Goal: Transaction & Acquisition: Obtain resource

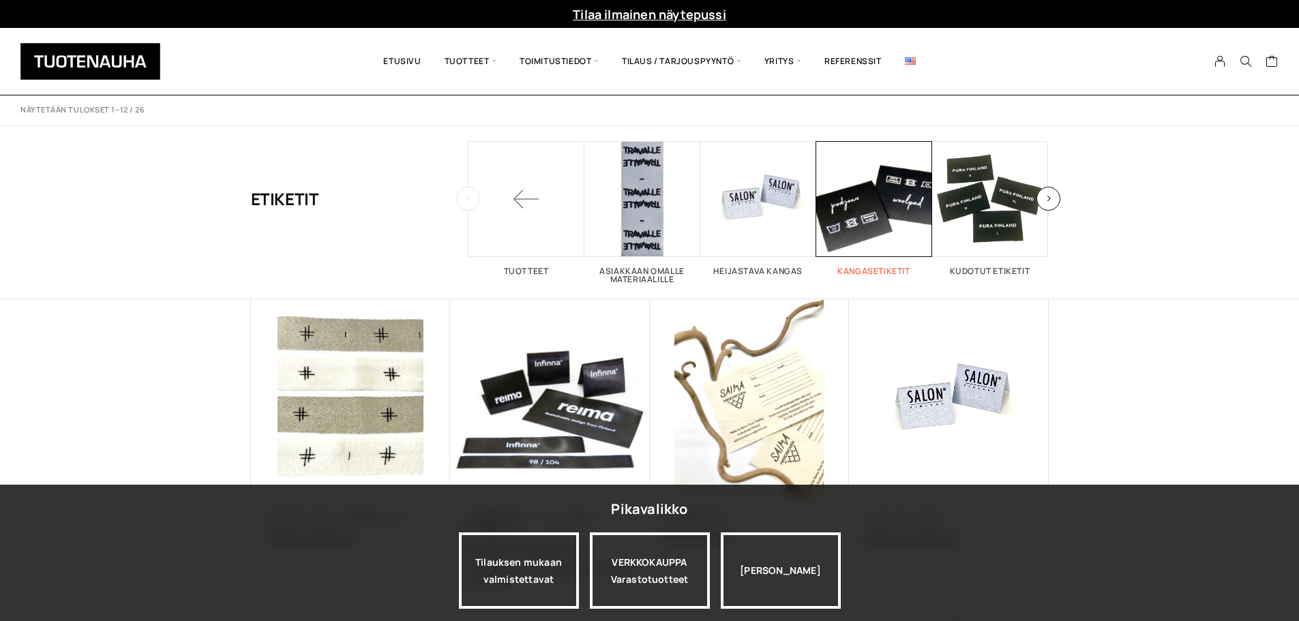
click at [866, 220] on span "Visit product category Kangasetiketit" at bounding box center [874, 199] width 116 height 116
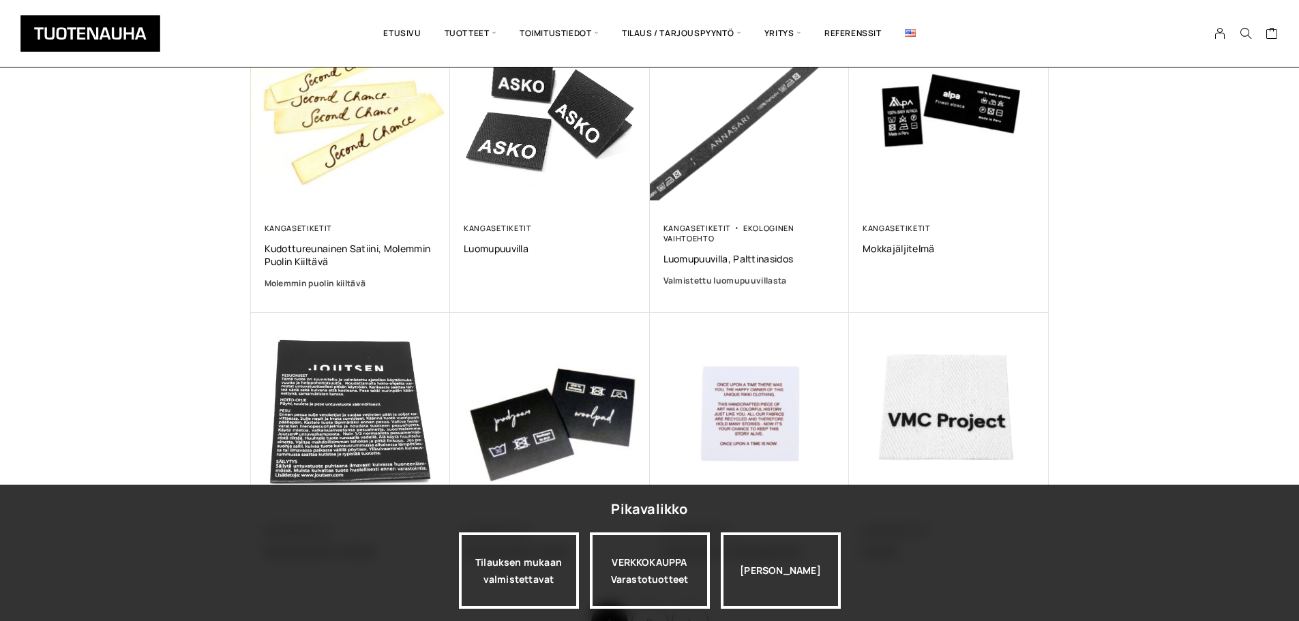
scroll to position [614, 0]
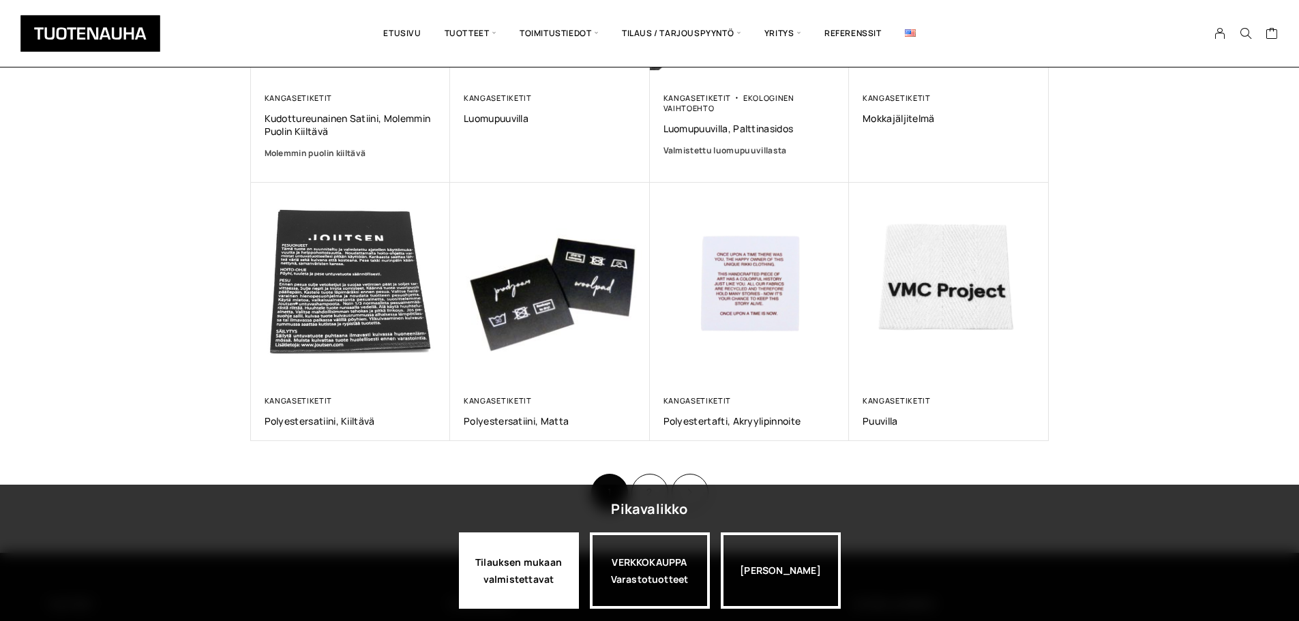
click at [496, 584] on div "Tilauksen mukaan valmistettavat" at bounding box center [519, 571] width 120 height 76
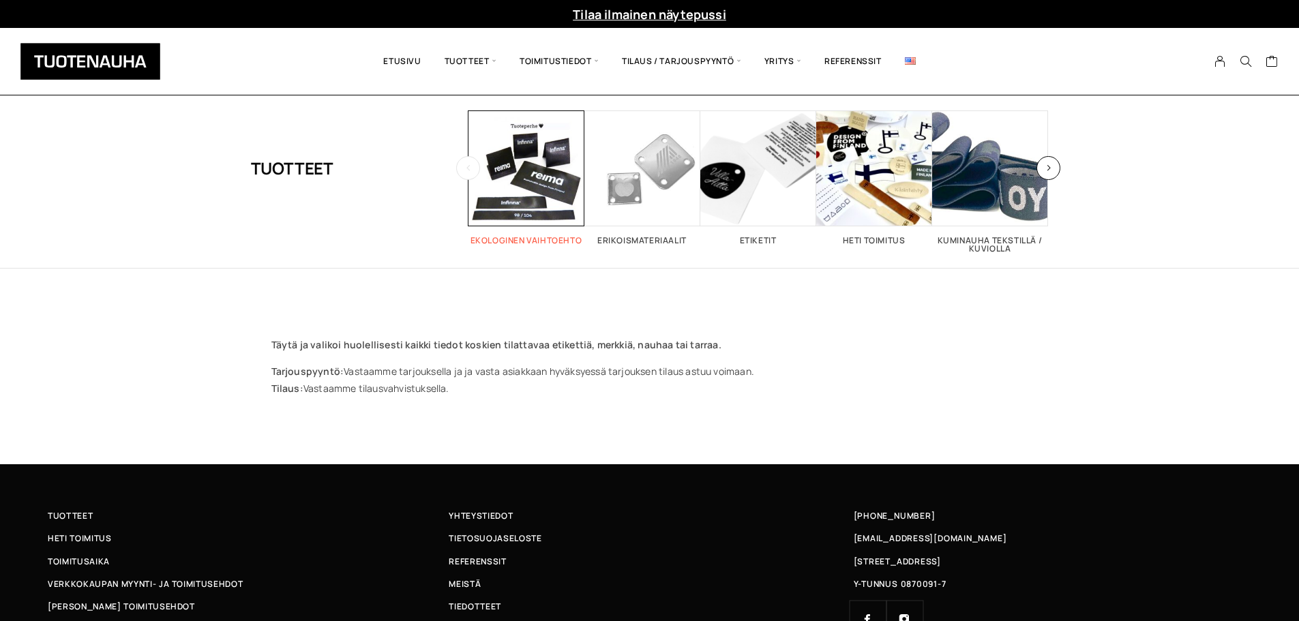
click at [516, 191] on span "Visit product category Ekologinen vaihtoehto" at bounding box center [527, 168] width 116 height 116
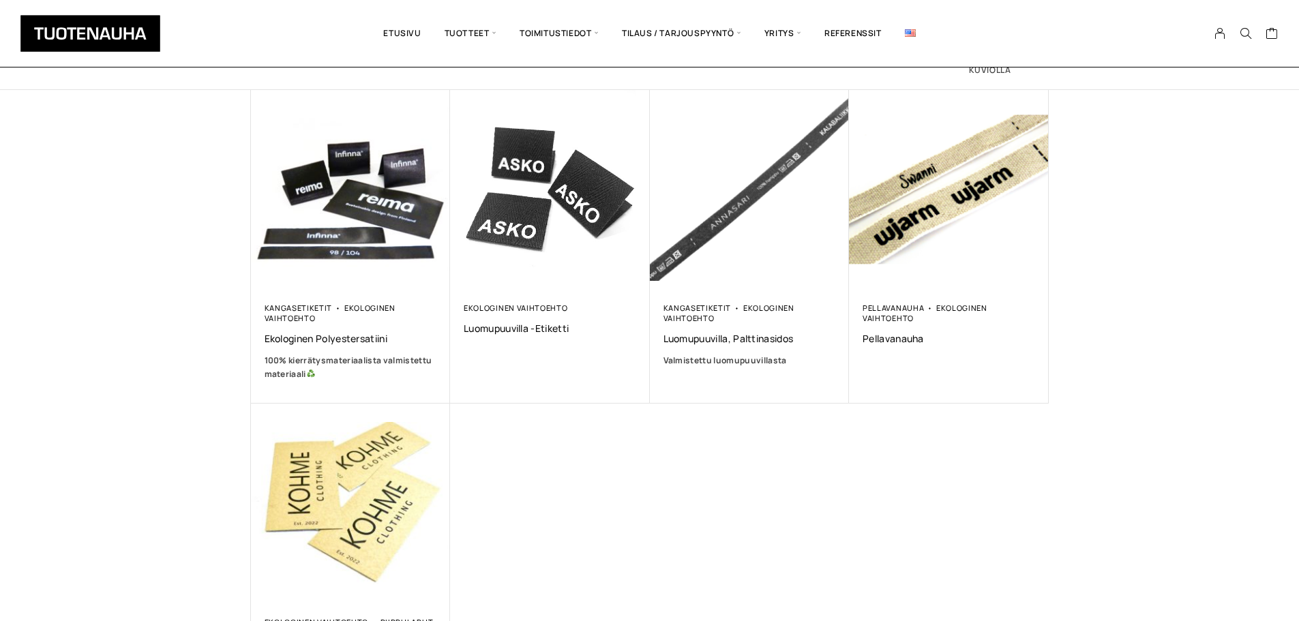
scroll to position [205, 0]
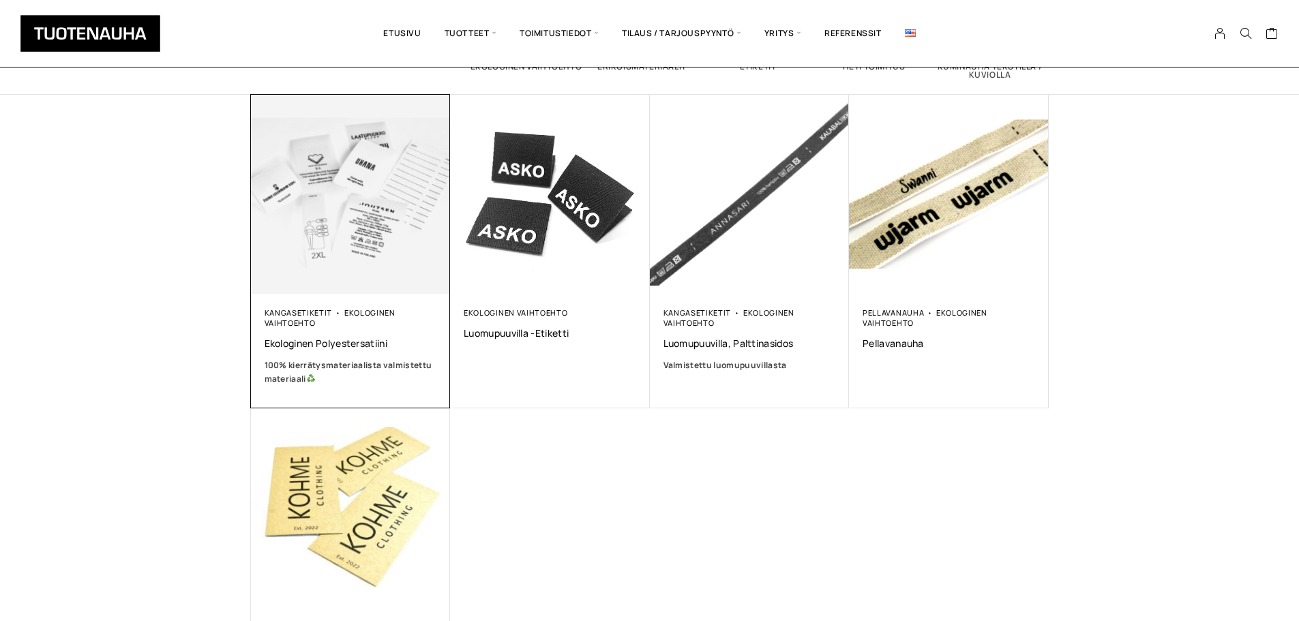
click at [336, 252] on img at bounding box center [350, 193] width 209 height 209
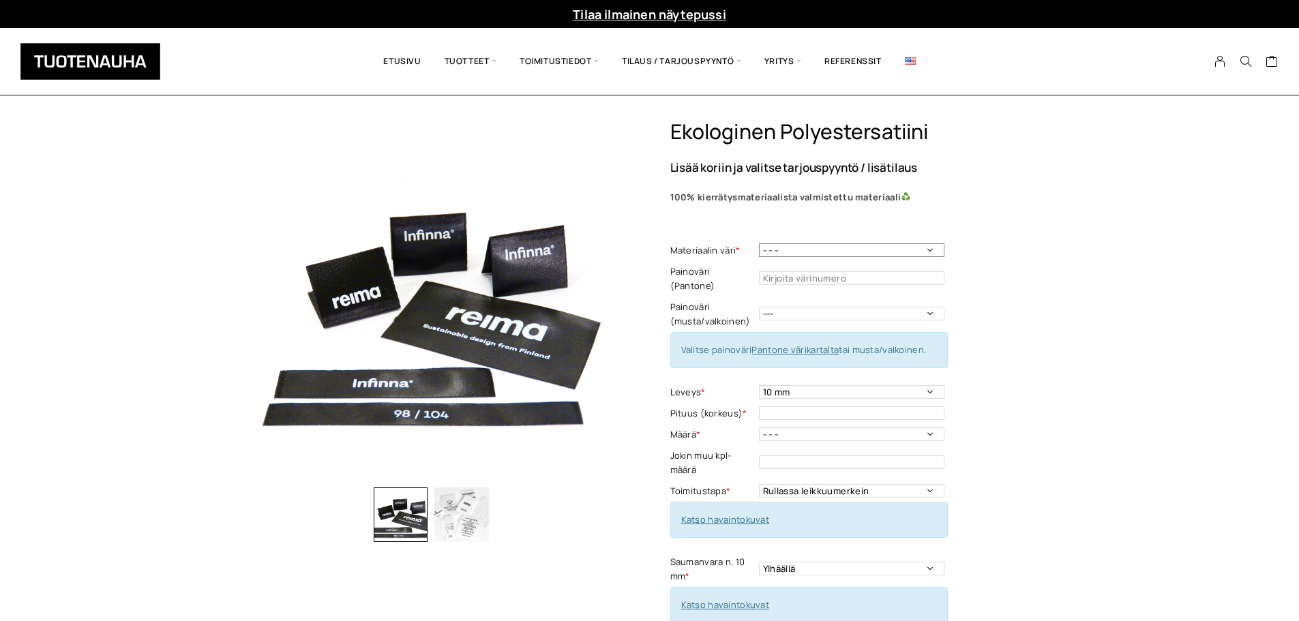
click at [889, 248] on select "- - - Valkoinen Musta" at bounding box center [851, 250] width 185 height 14
select select "Valkoinen"
click at [759, 243] on select "- - - Valkoinen Musta" at bounding box center [851, 250] width 185 height 14
click at [824, 307] on select "--- Musta Valkoinen" at bounding box center [851, 314] width 185 height 14
select select "musta"
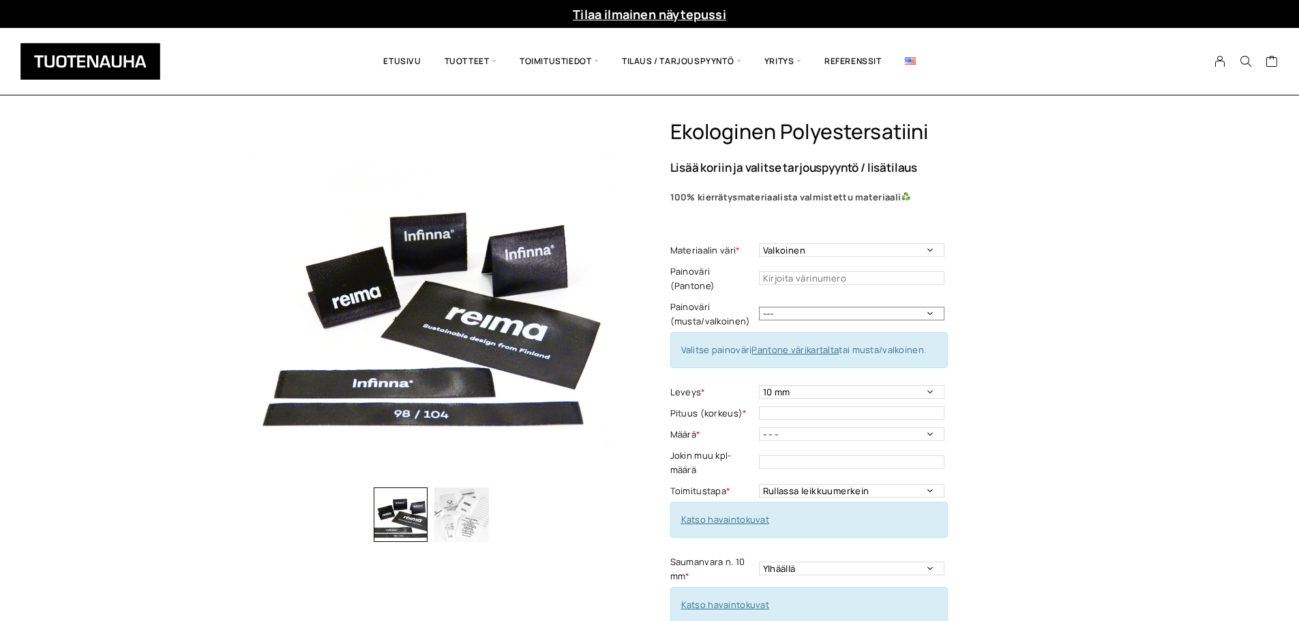
click at [759, 307] on select "--- Musta Valkoinen" at bounding box center [851, 314] width 185 height 14
click at [844, 385] on select "10 mm 15 mm 20 mm 25 mm 30 mm 35 mm 40 mm 45 mm 50 mm 55 mm 60 mm 65 mm 70 mm" at bounding box center [851, 392] width 185 height 14
click at [820, 385] on select "10 mm 15 mm 20 mm 25 mm 30 mm 35 mm 40 mm 45 mm 50 mm 55 mm 60 mm 65 mm 70 mm" at bounding box center [851, 392] width 185 height 14
click at [801, 385] on select "10 mm 15 mm 20 mm 25 mm 30 mm 35 mm 40 mm 45 mm 50 mm 55 mm 60 mm 65 mm 70 mm" at bounding box center [851, 392] width 185 height 14
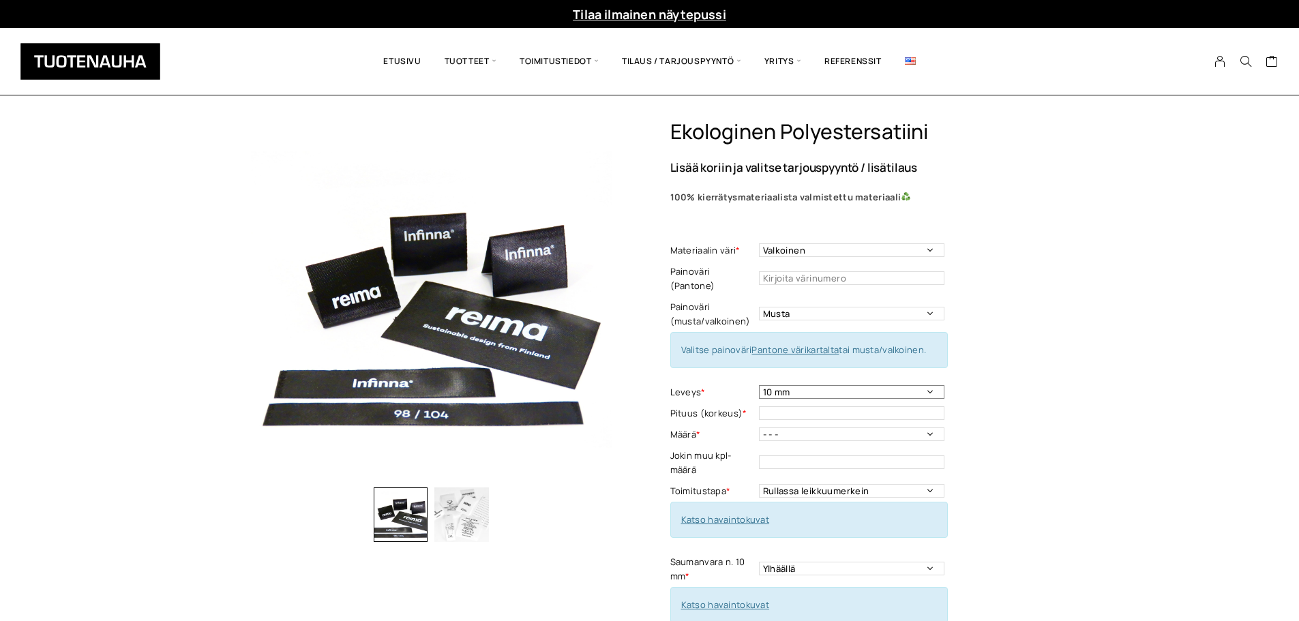
select select "20 mm"
click at [759, 385] on select "10 mm 15 mm 20 mm 25 mm 30 mm 35 mm 40 mm 45 mm 50 mm 55 mm 60 mm 65 mm 70 mm" at bounding box center [851, 392] width 185 height 14
click at [930, 406] on input "text" at bounding box center [851, 413] width 185 height 14
click at [790, 428] on select "- - - 250kpl 500 kpl 1000 kpl 1500 kpl 2000 kpl 2500 kpl 3000 kpl 3500 kpl 4000…" at bounding box center [851, 435] width 185 height 14
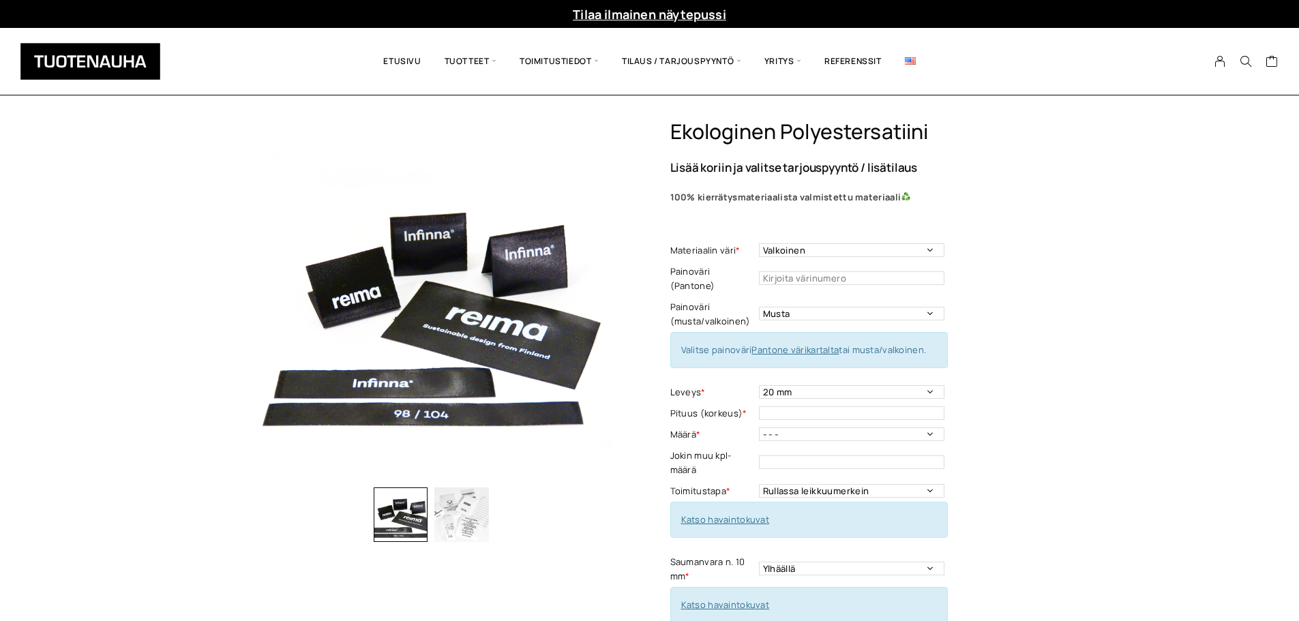
click at [719, 449] on label "Jokin muu kpl-määrä" at bounding box center [712, 463] width 85 height 29
click at [783, 484] on select "Rullassa leikkuumerkein Rullassa ilman leikkuumerkkejä Leikattuna" at bounding box center [851, 491] width 185 height 14
click at [782, 484] on select "Rullassa leikkuumerkein Rullassa ilman leikkuumerkkejä Leikattuna" at bounding box center [851, 491] width 185 height 14
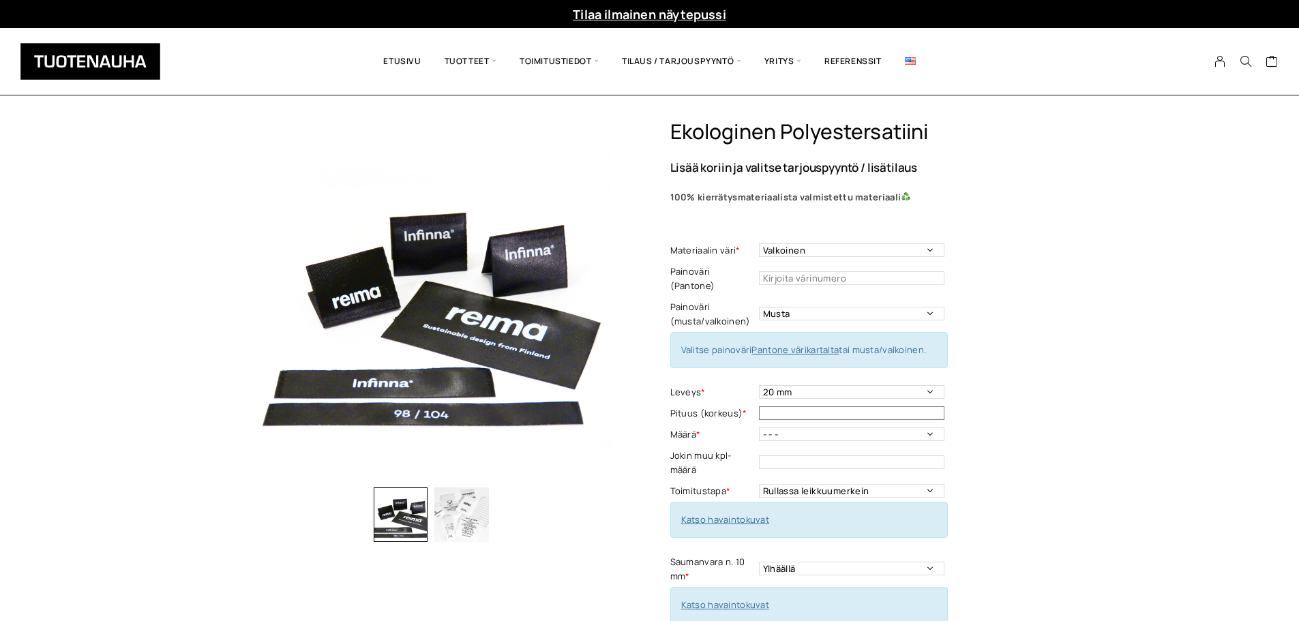
click at [771, 406] on input "text" at bounding box center [851, 413] width 185 height 14
click at [743, 514] on link "Katso havaintokuvat" at bounding box center [725, 520] width 89 height 12
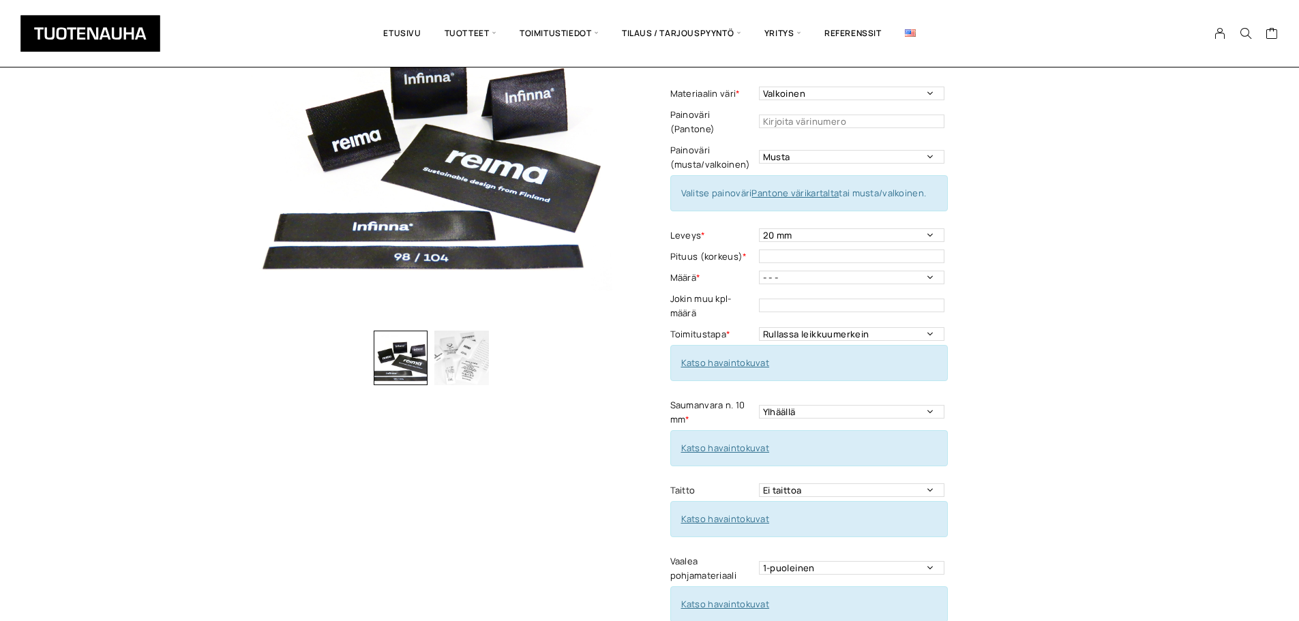
scroll to position [205, 0]
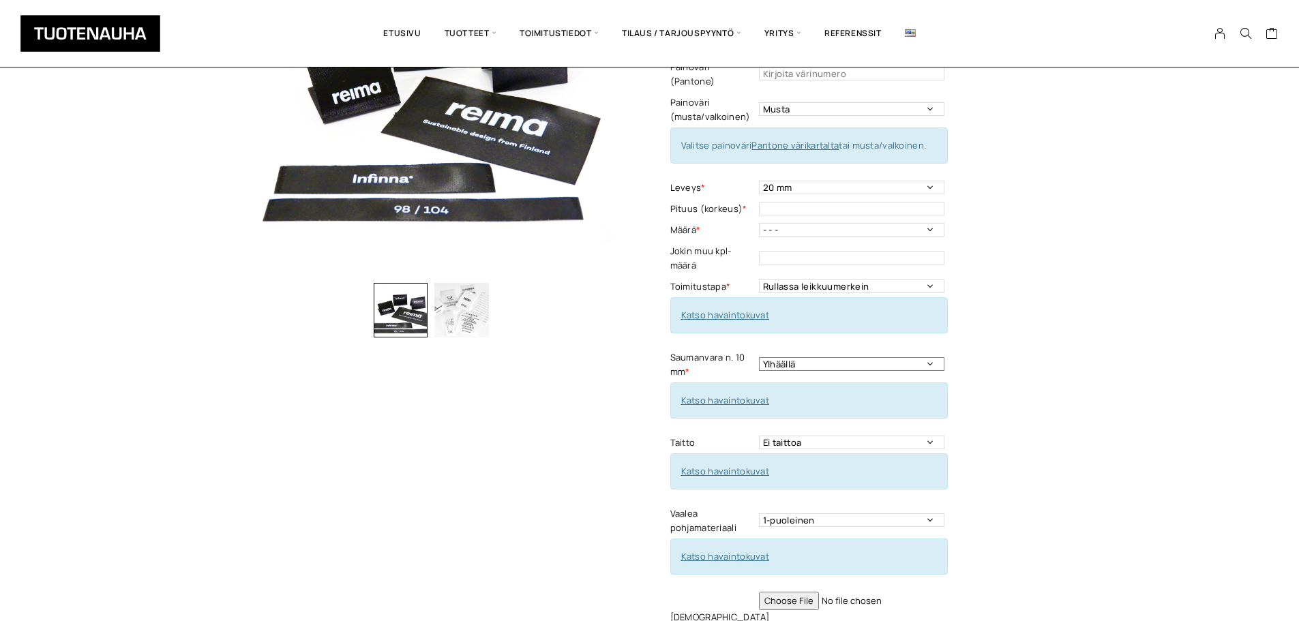
click at [921, 357] on select "Ylhäällä Vasemmalla sivulla Oikealla sivulla Ympäriinsä Molemmilla sivuilla Ylh…" at bounding box center [851, 364] width 185 height 14
click at [759, 357] on select "Ylhäällä Vasemmalla sivulla Oikealla sivulla Ympäriinsä Molemmilla sivuilla Ylh…" at bounding box center [851, 364] width 185 height 14
click at [721, 392] on div "Katso havaintokuvat" at bounding box center [809, 401] width 278 height 36
click at [726, 383] on div "Katso havaintokuvat" at bounding box center [809, 401] width 278 height 36
click at [726, 394] on link "Katso havaintokuvat" at bounding box center [725, 400] width 89 height 12
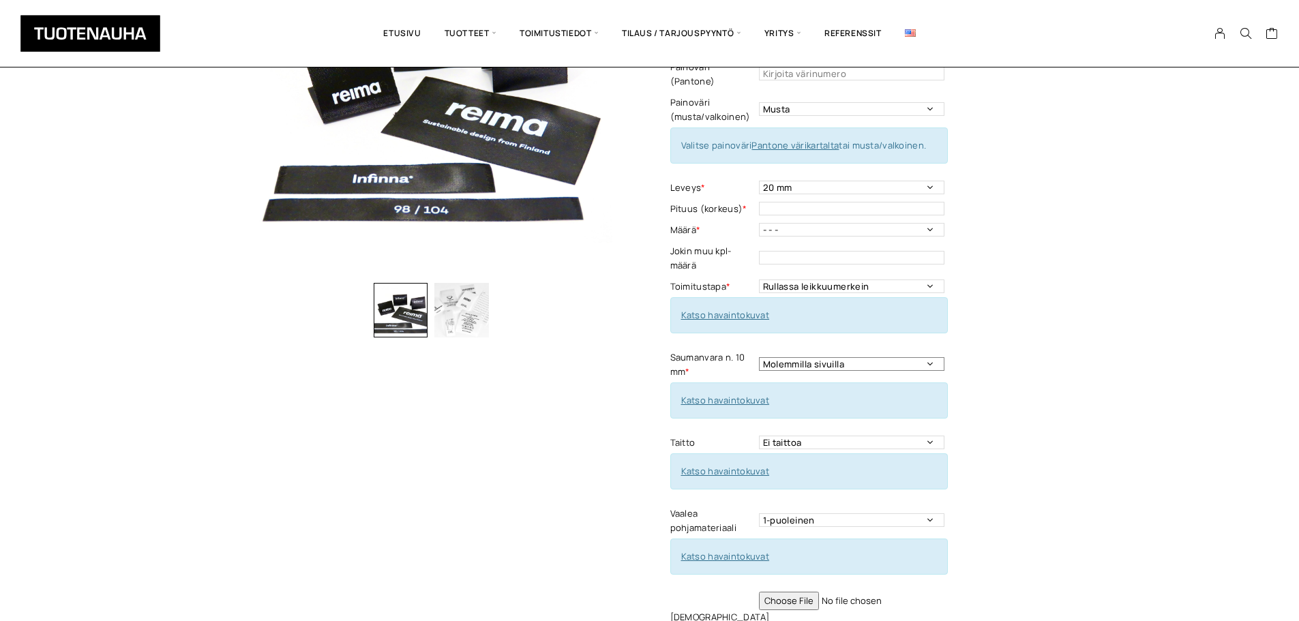
click at [902, 357] on select "Ylhäällä Vasemmalla sivulla Oikealla sivulla Ympäriinsä Molemmilla sivuilla Ylh…" at bounding box center [851, 364] width 185 height 14
select select "Ylhäällä ja alhaalla"
click at [759, 357] on select "Ylhäällä Vasemmalla sivulla Oikealla sivulla Ympäriinsä Molemmilla sivuilla Ylh…" at bounding box center [851, 364] width 185 height 14
click at [642, 428] on div "Ekologinen polyestersatiini Lisää koriin ja valitse tarjouspyyntö / lisätilaus …" at bounding box center [650, 350] width 798 height 870
click at [797, 436] on select "Ei taittoa Päästätaitto Päistätaitto Keskitaitto,minimi koko 15 x 40 mm Hiippat…" at bounding box center [851, 443] width 185 height 14
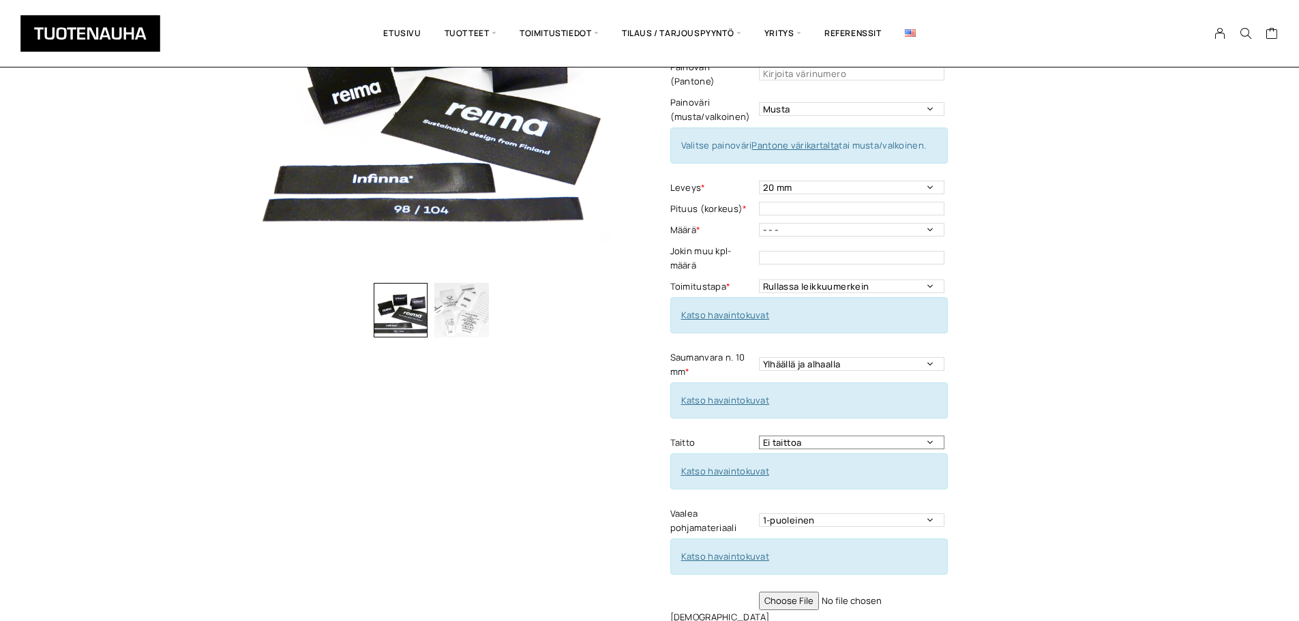
click at [797, 436] on select "Ei taittoa Päästätaitto Päistätaitto Keskitaitto,minimi koko 15 x 40 mm Hiippat…" at bounding box center [851, 443] width 185 height 14
click at [759, 436] on select "Ei taittoa Päästätaitto Päistätaitto Keskitaitto,minimi koko 15 x 40 mm Hiippat…" at bounding box center [851, 443] width 185 height 14
click at [659, 489] on div "Ekologinen polyestersatiini Lisää koriin ja valitse tarjouspyyntö / lisätilaus …" at bounding box center [650, 350] width 798 height 870
click at [738, 465] on link "Katso havaintokuvat" at bounding box center [725, 471] width 89 height 12
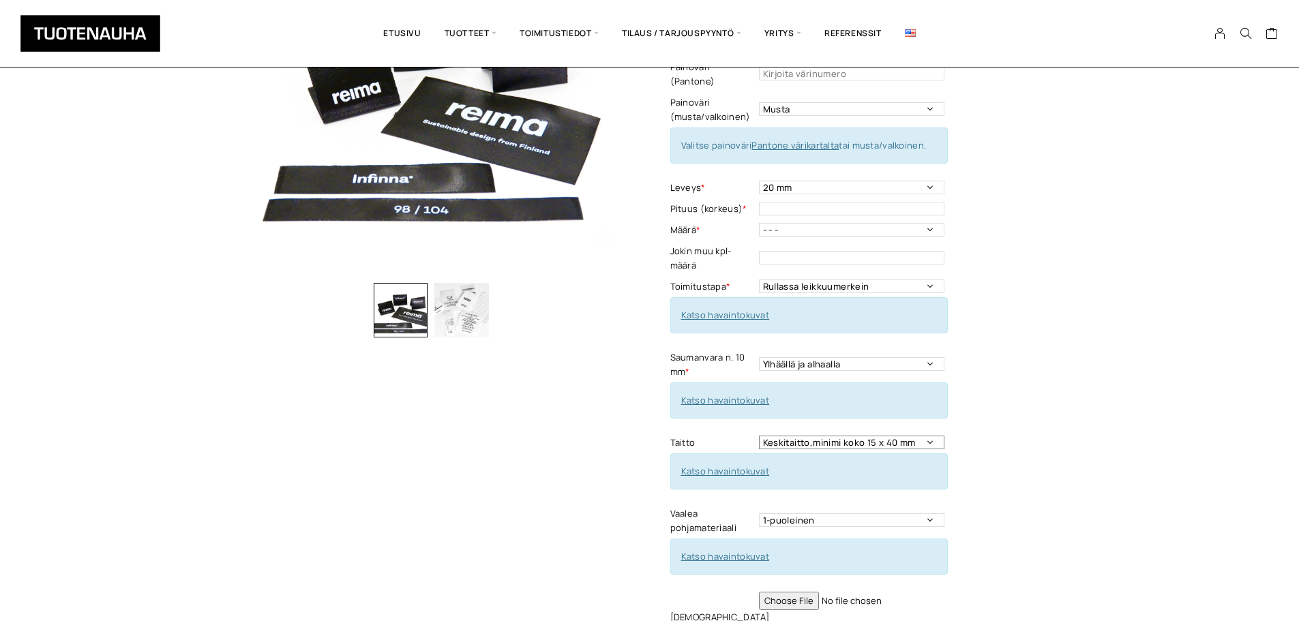
click at [776, 436] on select "Ei taittoa Päästätaitto Päistätaitto Keskitaitto,minimi koko 15 x 40 mm Hiippat…" at bounding box center [851, 443] width 185 height 14
select select "Ei taittoa"
click at [759, 436] on select "Ei taittoa Päästätaitto Päistätaitto Keskitaitto,minimi koko 15 x 40 mm Hiippat…" at bounding box center [851, 443] width 185 height 14
drag, startPoint x: 1040, startPoint y: 444, endPoint x: 1025, endPoint y: 444, distance: 15.0
click at [1038, 444] on div "Ekologinen polyestersatiini Lisää koriin ja valitse tarjouspyyntö / lisätilaus …" at bounding box center [859, 353] width 378 height 876
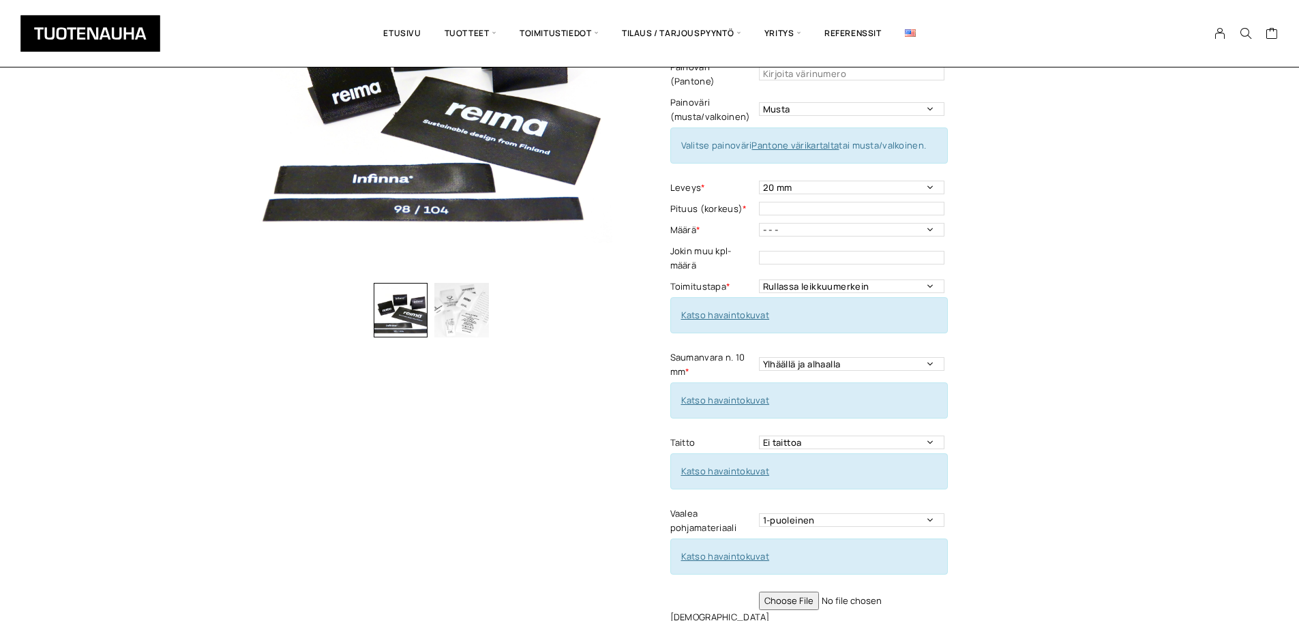
click at [891, 432] on td "Ei taittoa Päästätaitto Päistätaitto Keskitaitto,minimi koko 15 x 40 mm Hiippat…" at bounding box center [853, 442] width 189 height 21
click at [891, 436] on select "Ei taittoa Päästätaitto Päistätaitto Keskitaitto,minimi koko 15 x 40 mm Hiippat…" at bounding box center [851, 443] width 185 height 14
click at [783, 514] on select "1-puoleinen 2-puoleinen" at bounding box center [851, 521] width 185 height 14
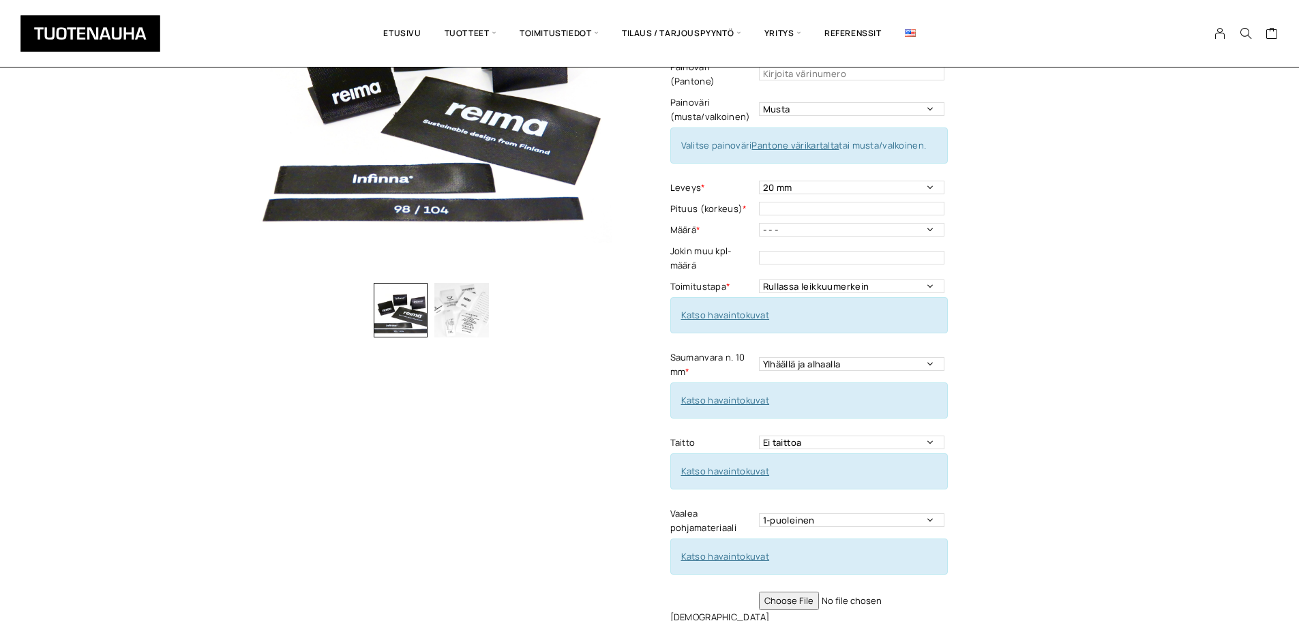
click at [745, 550] on link "Katso havaintokuvat" at bounding box center [725, 556] width 89 height 12
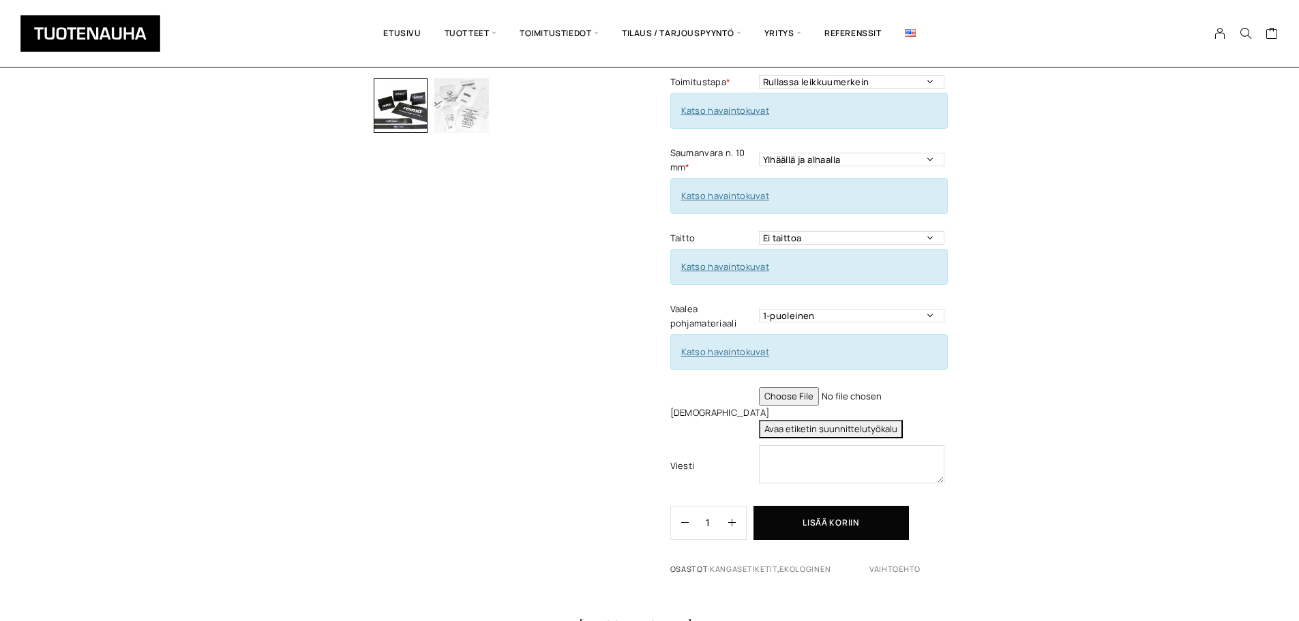
scroll to position [136, 0]
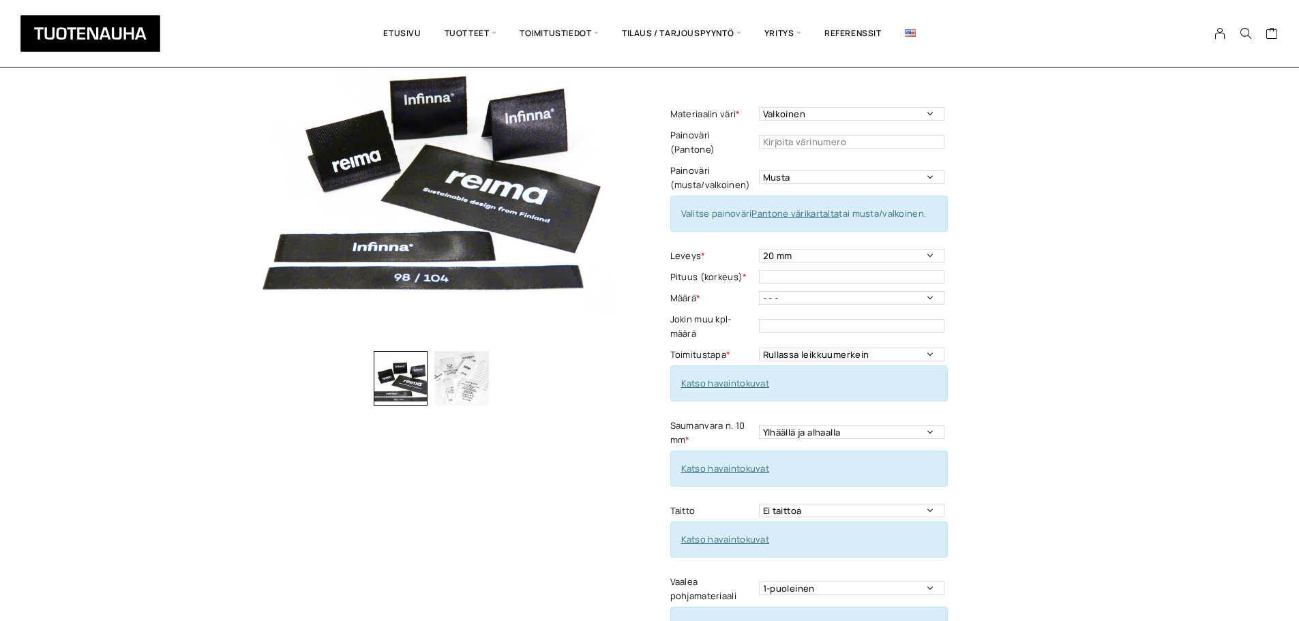
click at [477, 364] on img "button" at bounding box center [461, 378] width 55 height 55
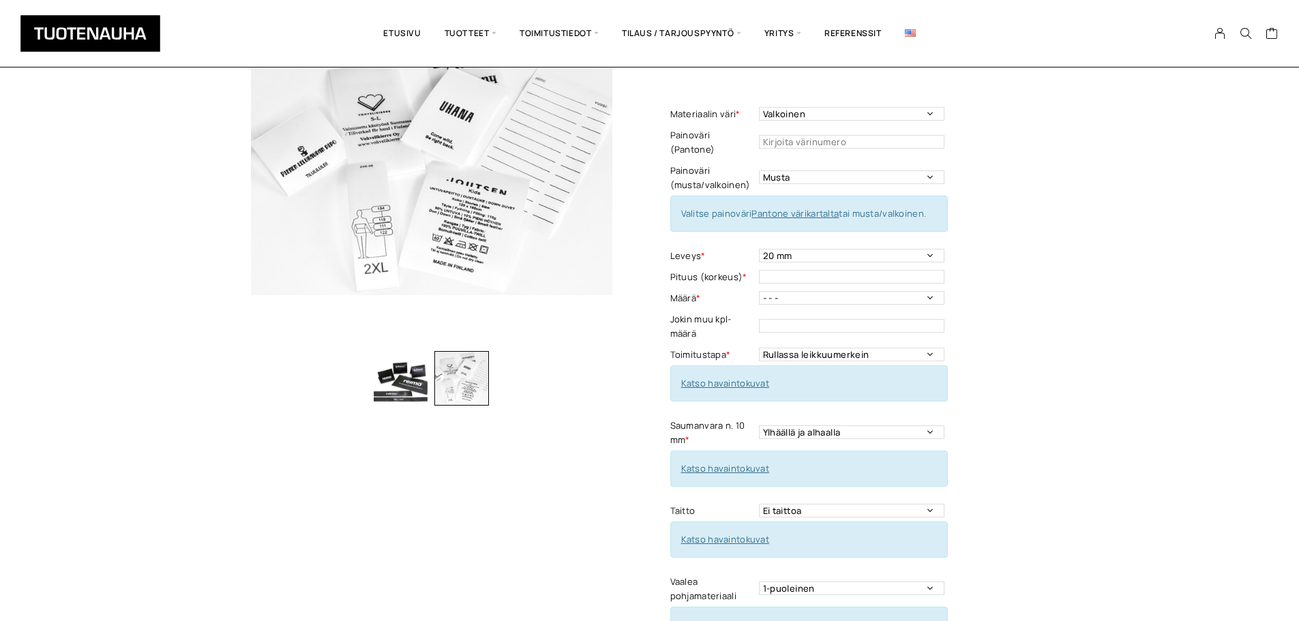
click at [410, 398] on img "button" at bounding box center [401, 378] width 55 height 55
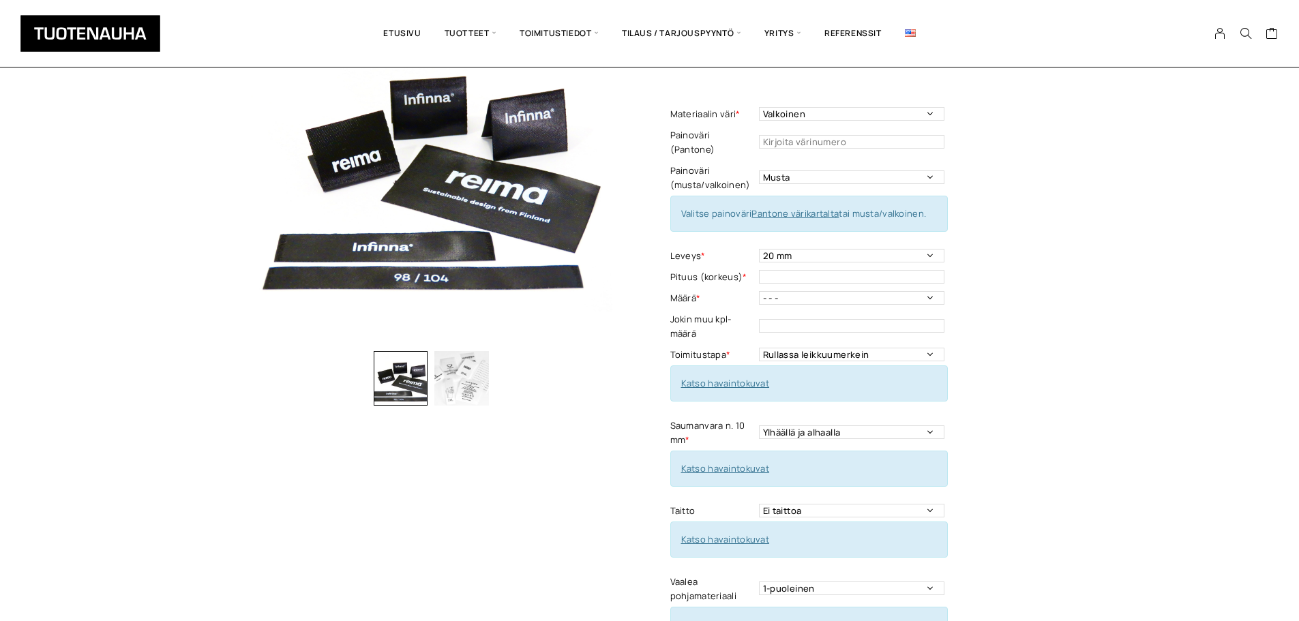
click at [453, 393] on img "button" at bounding box center [461, 378] width 55 height 55
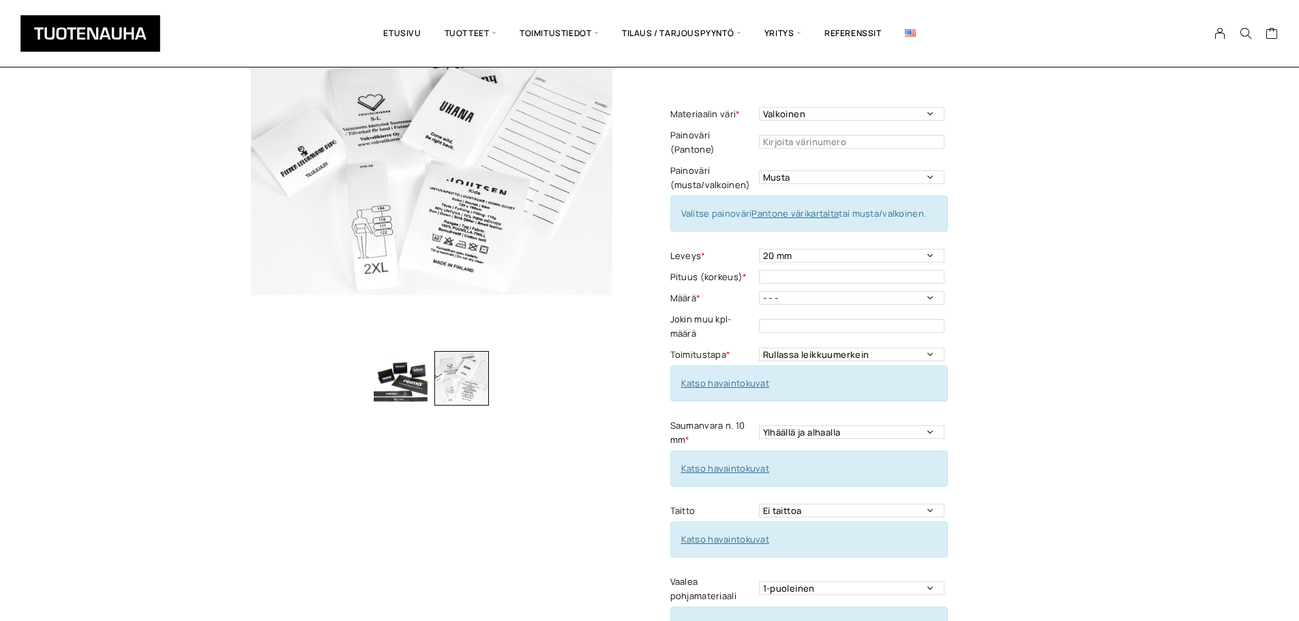
click at [400, 380] on img "button" at bounding box center [401, 378] width 55 height 55
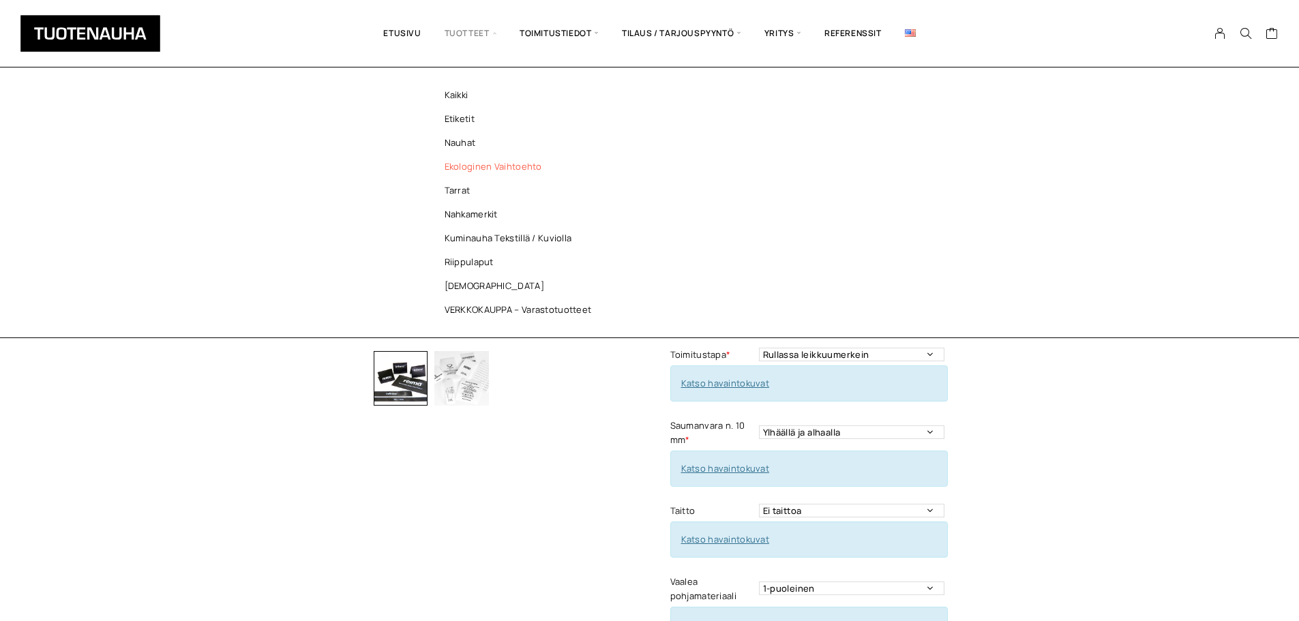
click at [460, 164] on link "Ekologinen vaihtoehto" at bounding box center [522, 167] width 198 height 24
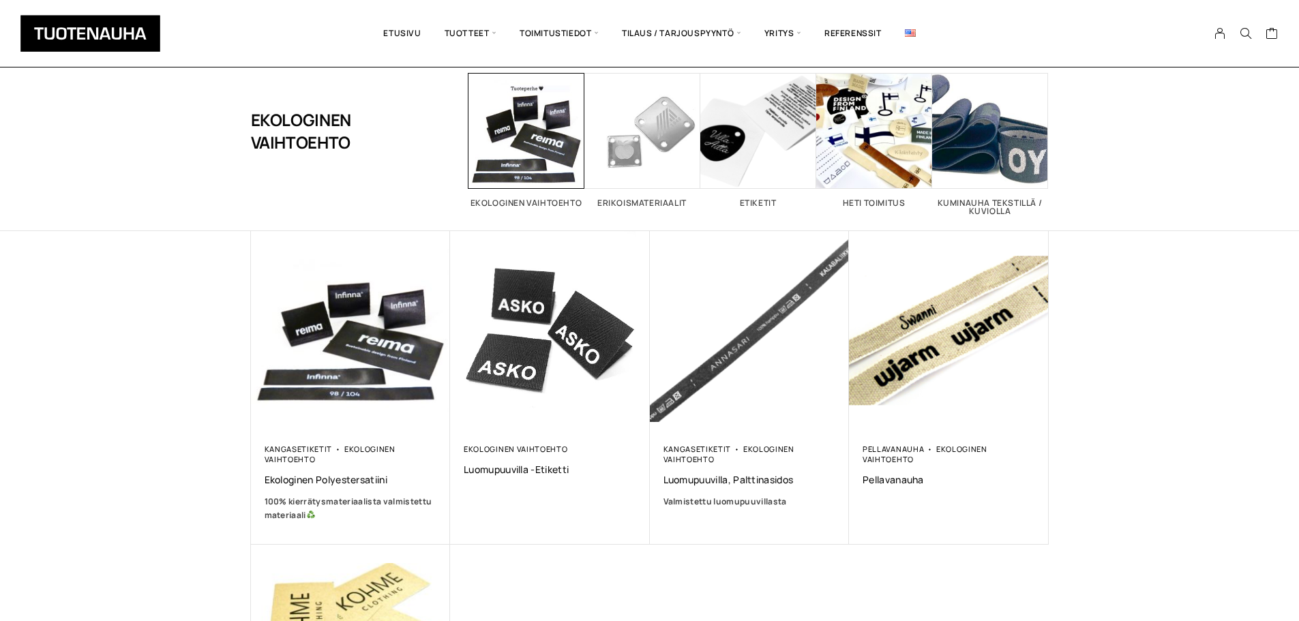
scroll to position [136, 0]
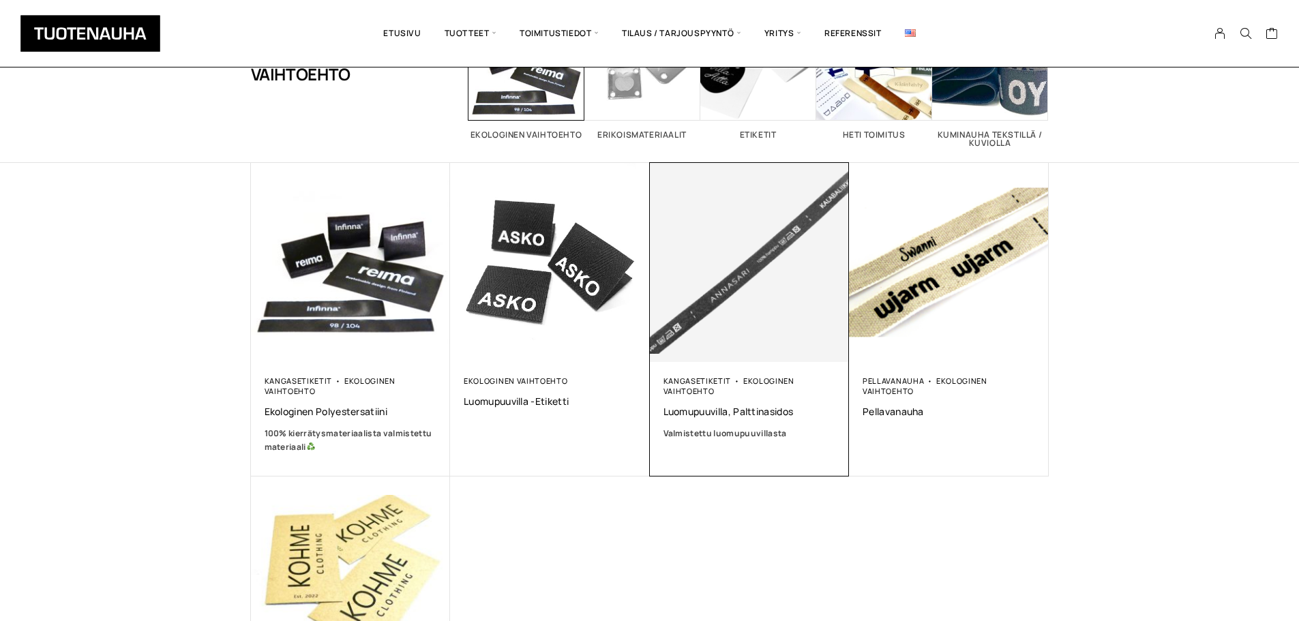
click at [737, 339] on img at bounding box center [750, 263] width 200 height 200
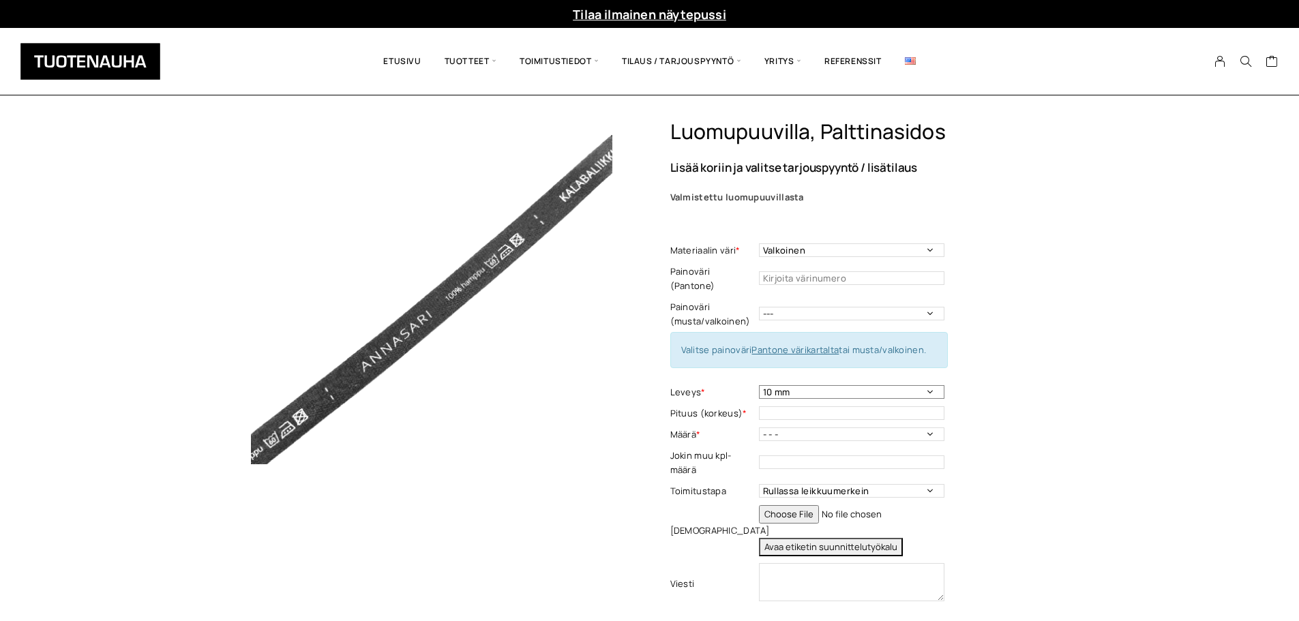
click at [883, 385] on select "10 mm" at bounding box center [851, 392] width 185 height 14
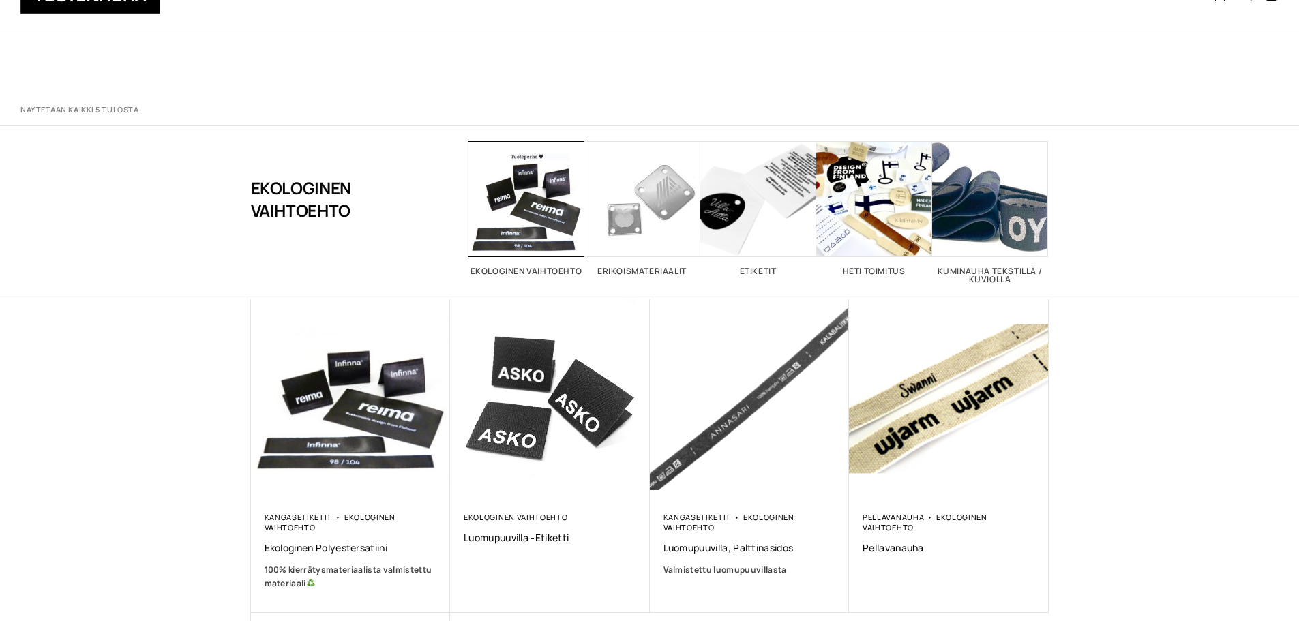
scroll to position [136, 0]
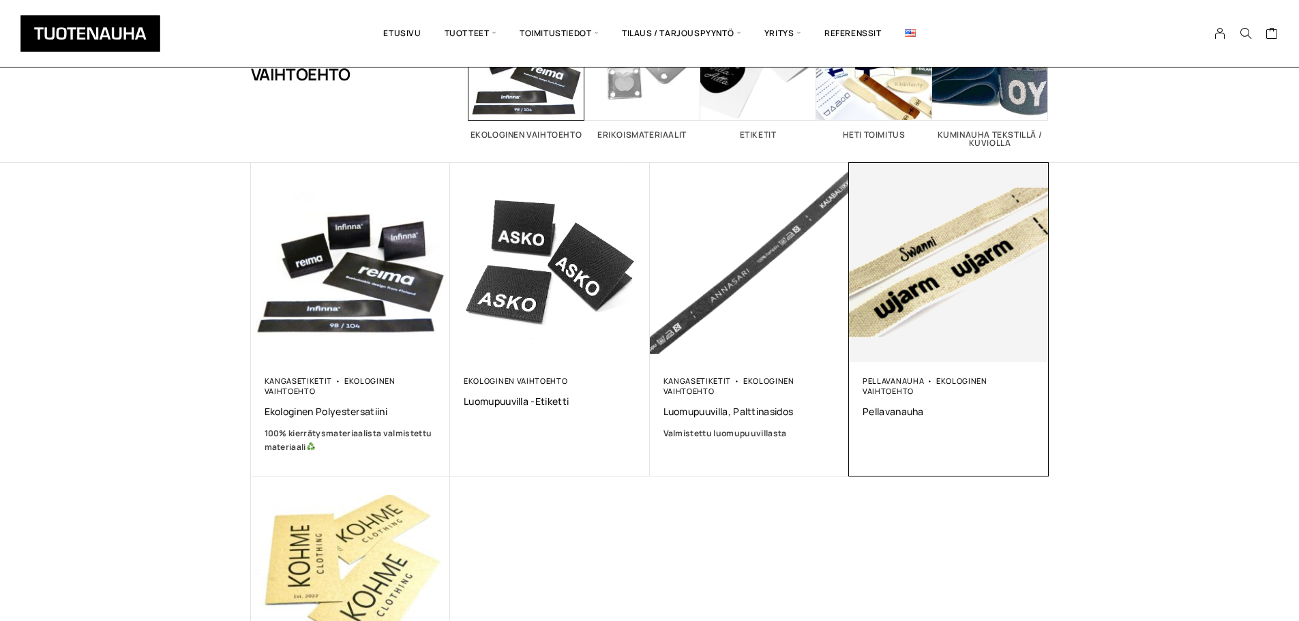
click at [977, 316] on img at bounding box center [949, 263] width 200 height 200
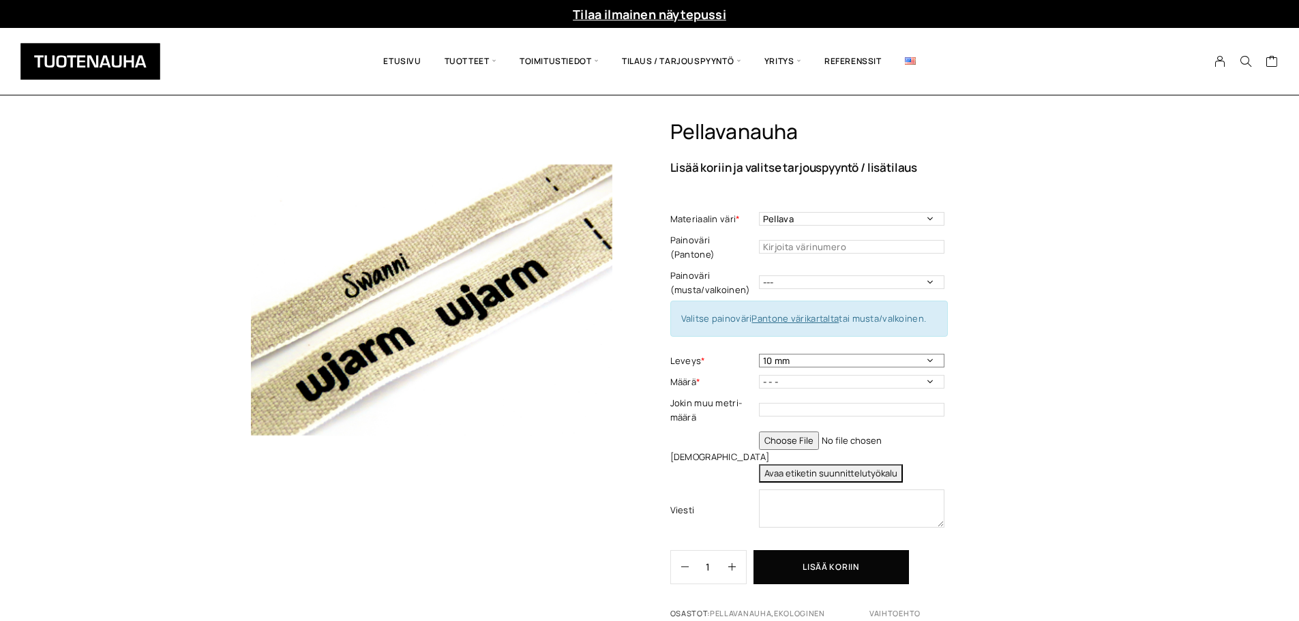
click at [835, 354] on select "10 mm 16 mm 25 mm 40 mm" at bounding box center [851, 361] width 185 height 14
select select "25 mm"
click at [759, 354] on select "10 mm 16 mm 25 mm 40 mm" at bounding box center [851, 361] width 185 height 14
click at [808, 354] on select "10 mm 16 mm 25 mm 40 mm" at bounding box center [851, 361] width 185 height 14
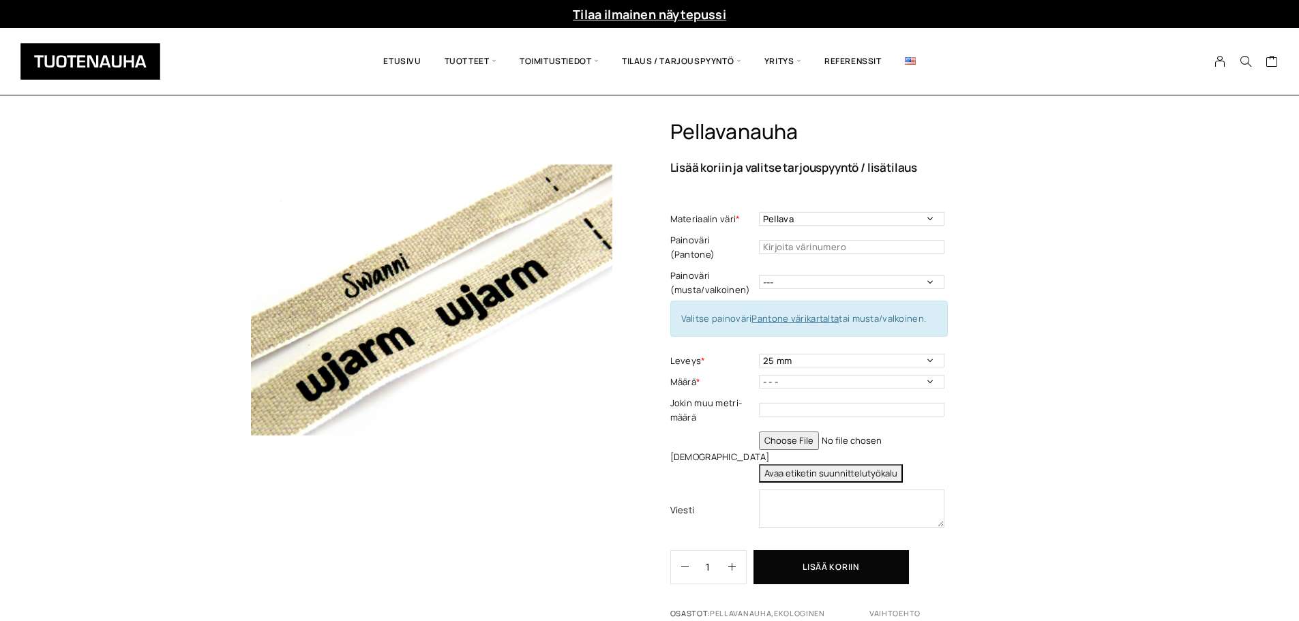
click at [363, 257] on img at bounding box center [431, 299] width 361 height 361
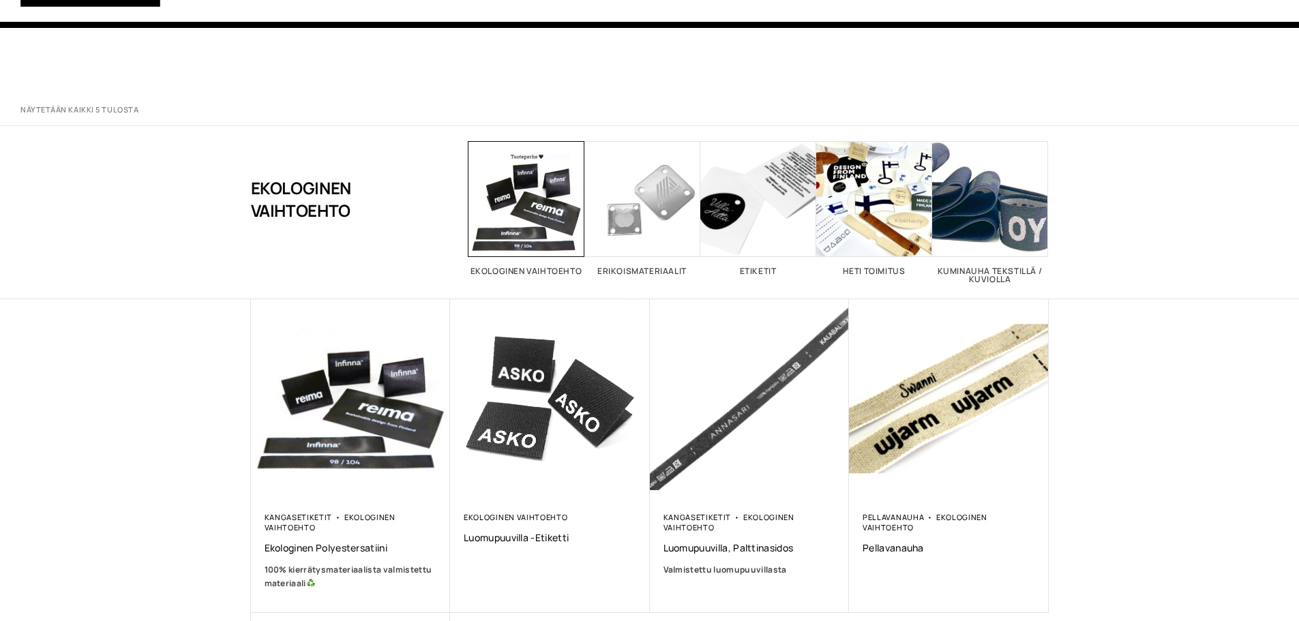
scroll to position [136, 0]
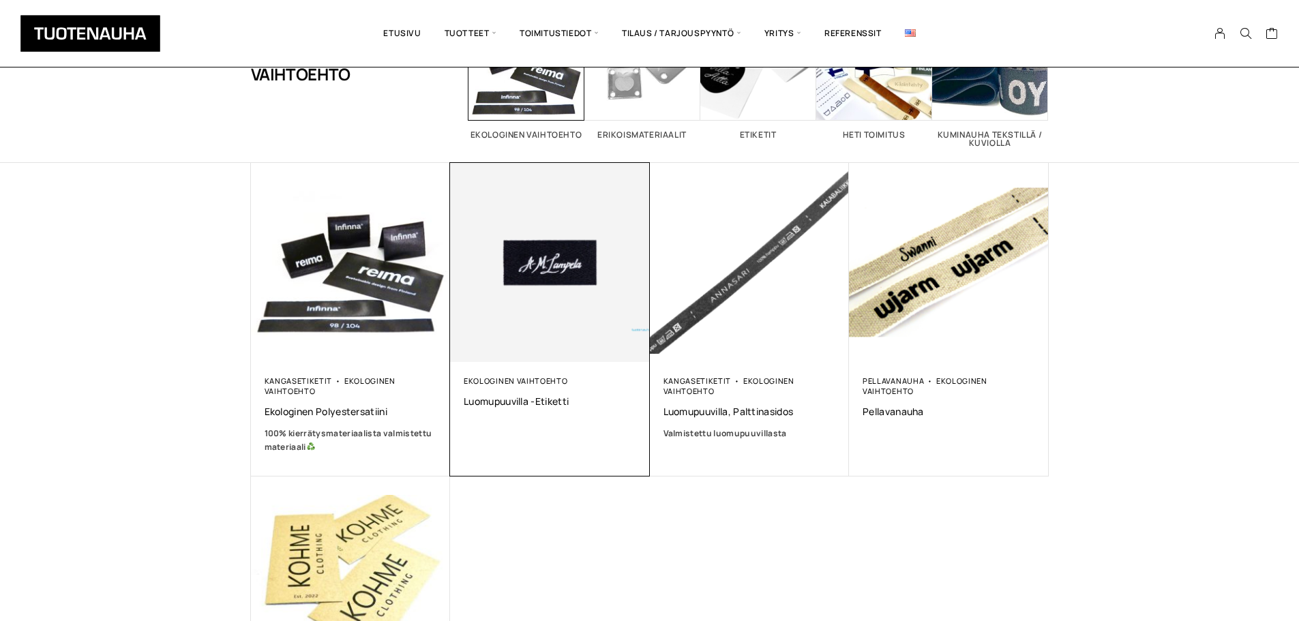
click at [535, 304] on img at bounding box center [549, 262] width 209 height 209
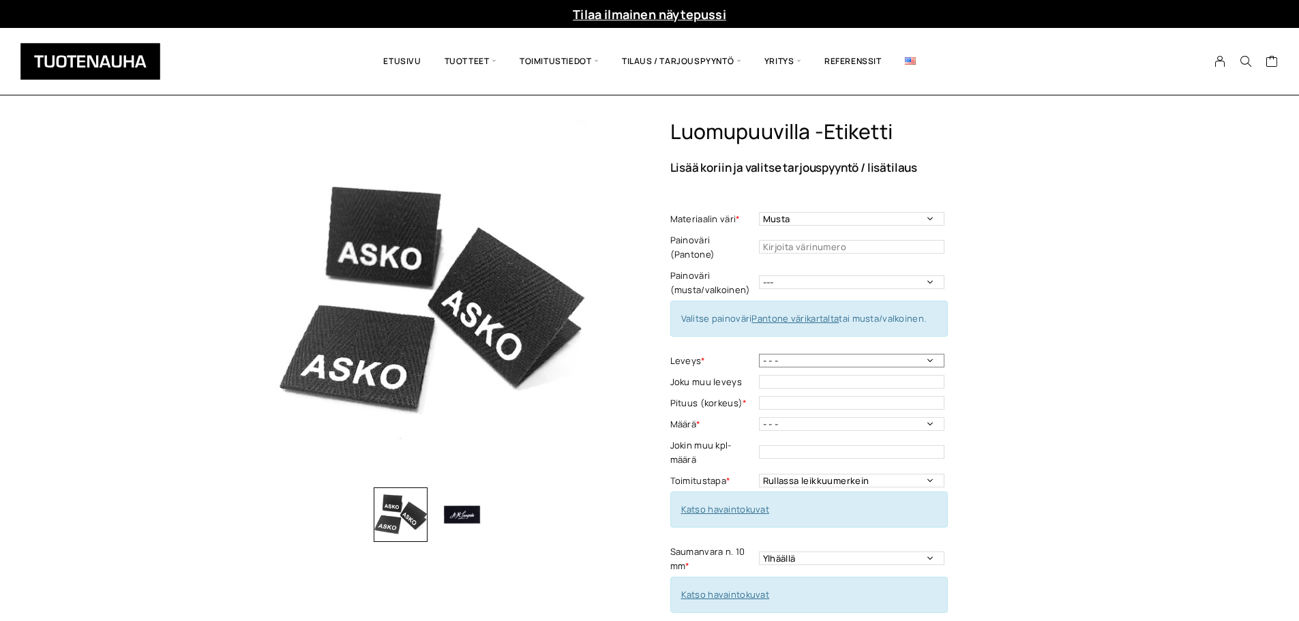
click at [839, 354] on select "- - - 10 mm: harmaa, luonnonvalkoinen 15 mm: harmaa, luonnonvalkoinen 20mm: mus…" at bounding box center [851, 361] width 185 height 14
select select "20mm: musta, luonnonvalkoinen"
click at [759, 354] on select "- - - 10 mm: harmaa, luonnonvalkoinen 15 mm: harmaa, luonnonvalkoinen 20mm: mus…" at bounding box center [851, 361] width 185 height 14
click at [1110, 293] on div "Luomupuuvilla -etiketti Lisää koriin ja valitse tarjouspyyntö / lisätilaus Mate…" at bounding box center [649, 615] width 1299 height 992
click at [790, 417] on select "- - - 250 kpl 500 kpl 1000 kpl 1500 kpl 2000 kpl 2500 kpl 3000 kpl 3500 kpl 400…" at bounding box center [851, 424] width 185 height 14
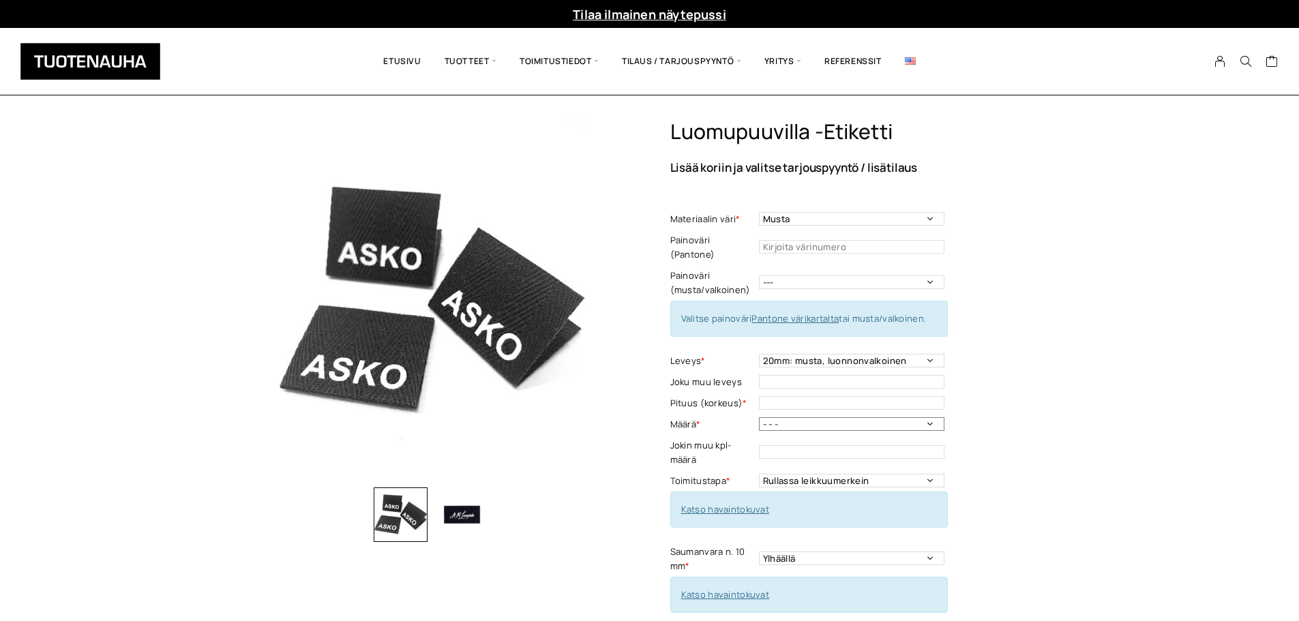
click at [790, 417] on select "- - - 250 kpl 500 kpl 1000 kpl 1500 kpl 2000 kpl 2500 kpl 3000 kpl 3500 kpl 400…" at bounding box center [851, 424] width 185 height 14
click at [797, 474] on select "Rullassa leikkuumerkein Rullassa ilman leikkuumerkkejä Leikattuna" at bounding box center [851, 481] width 185 height 14
click at [580, 297] on icon "button" at bounding box center [580, 300] width 8 height 8
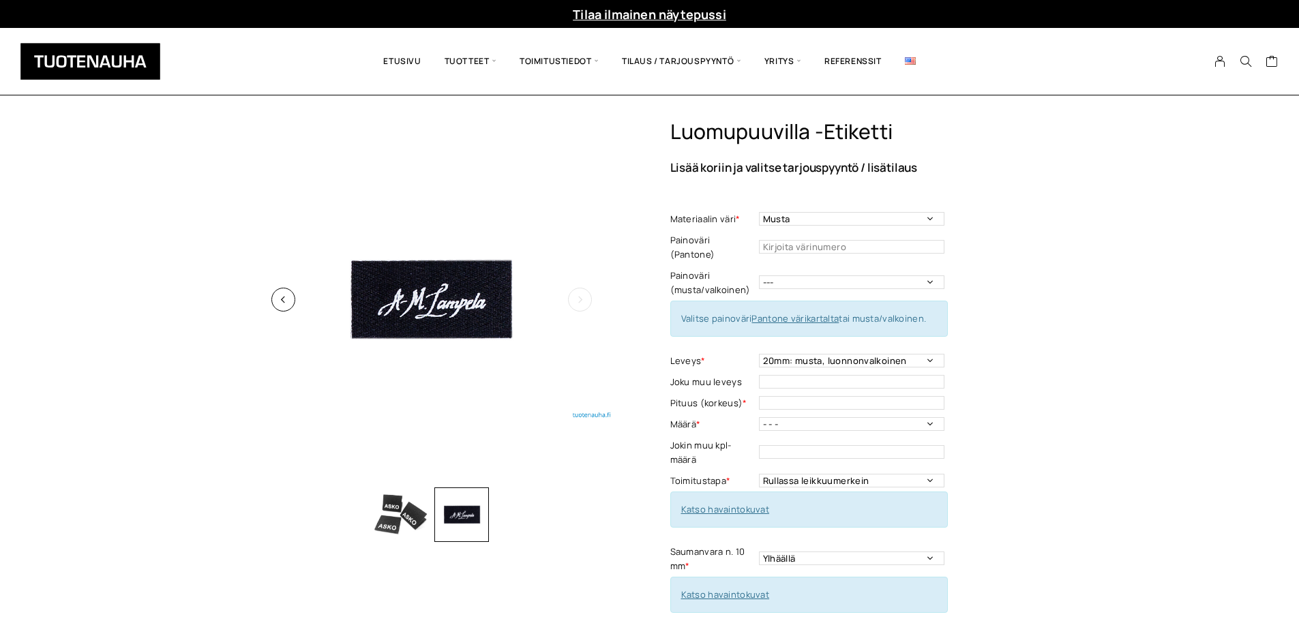
click at [580, 297] on icon "button" at bounding box center [580, 300] width 8 height 8
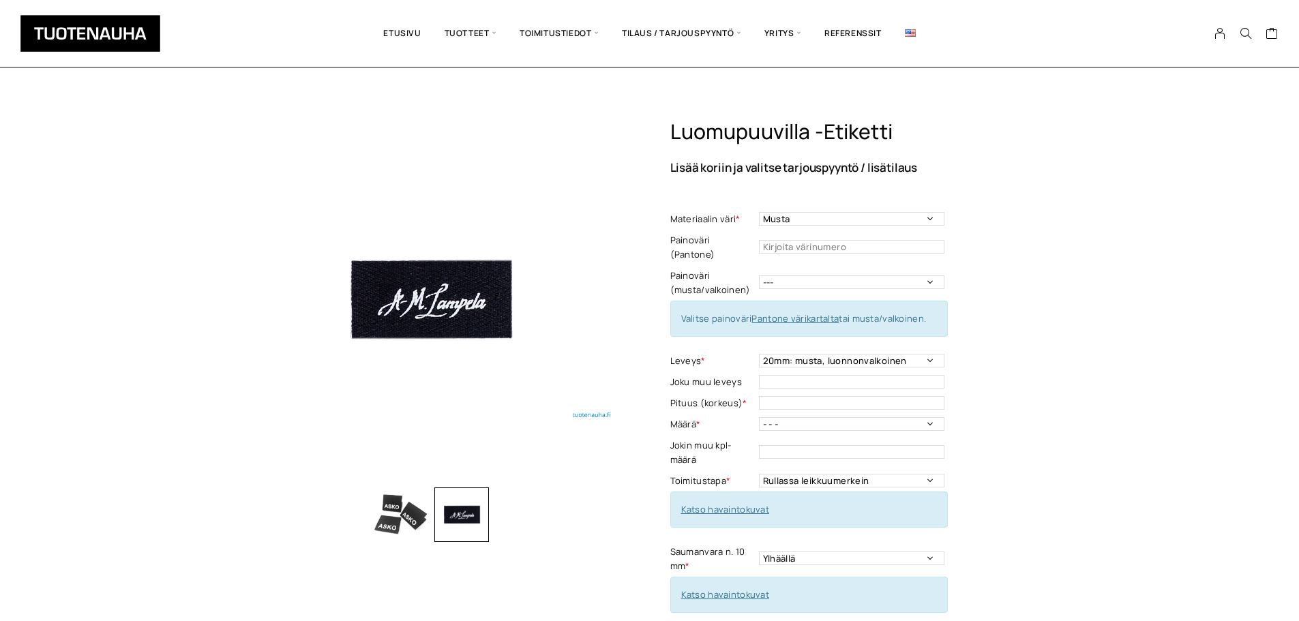
scroll to position [68, 0]
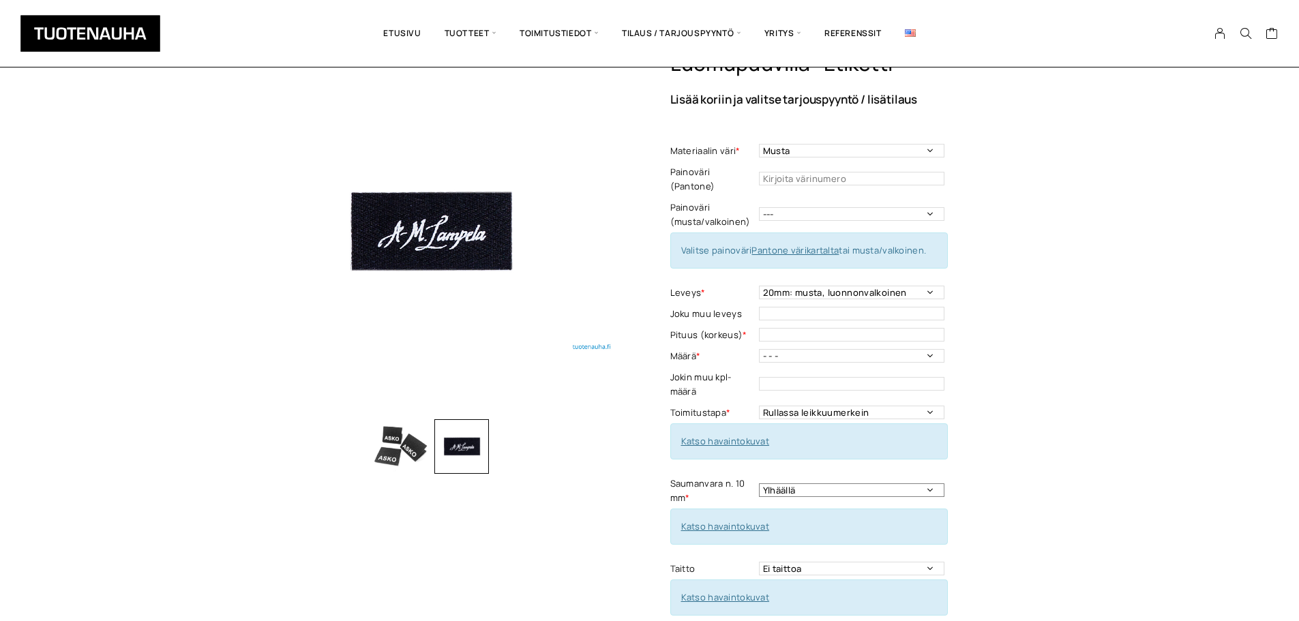
click at [791, 484] on select "Ylhäällä Vasemmalla sivulla Oikealla sivulla Ympäriinsä Ylhäällä ja alhaalla Mo…" at bounding box center [851, 491] width 185 height 14
click at [792, 484] on select "Ylhäällä Vasemmalla sivulla Oikealla sivulla Ympäriinsä Ylhäällä ja alhaalla Mo…" at bounding box center [851, 491] width 185 height 14
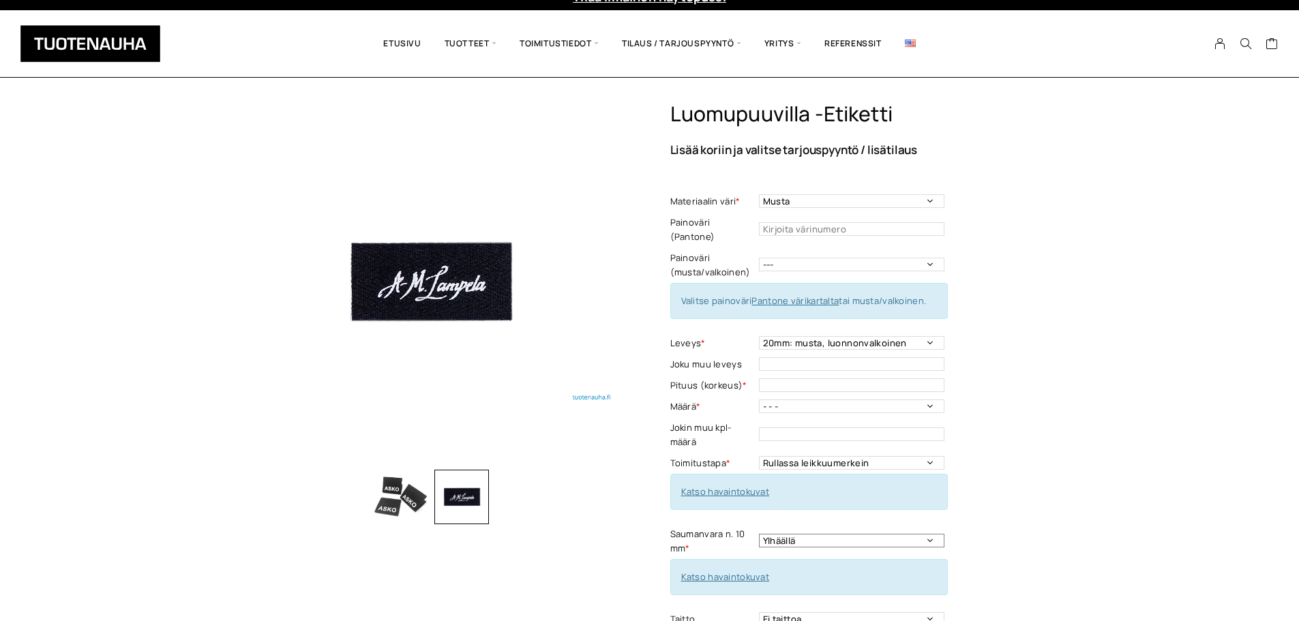
scroll to position [0, 0]
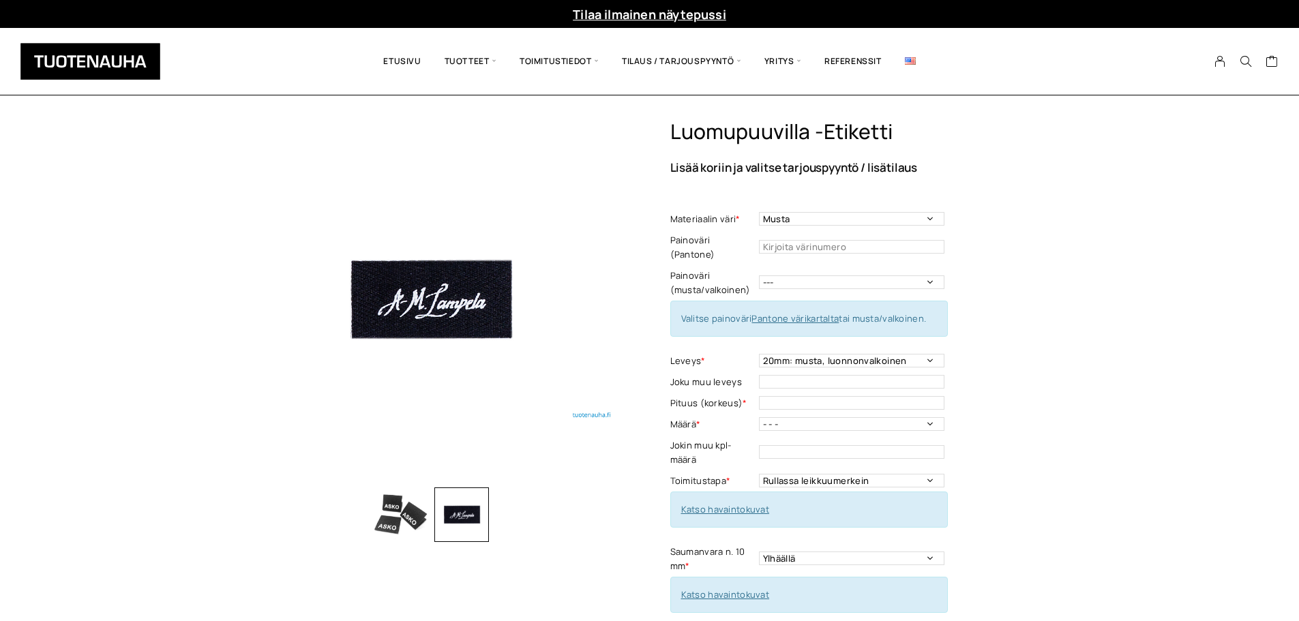
click at [912, 58] on img at bounding box center [910, 61] width 11 height 8
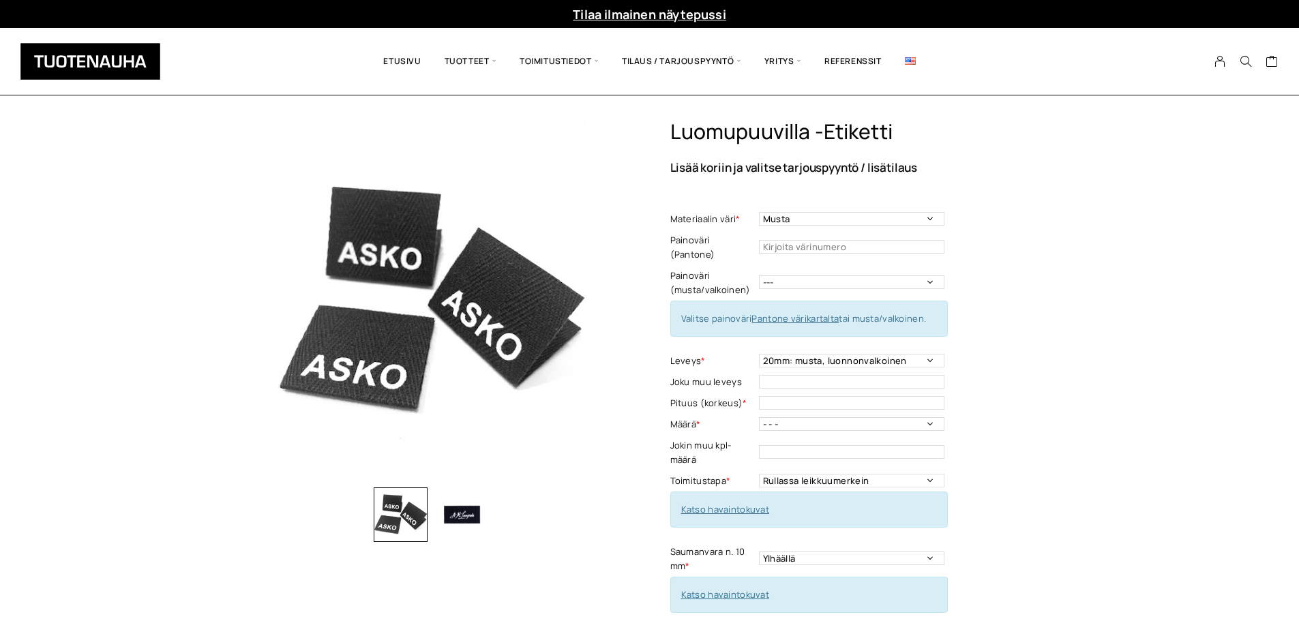
select select "20mm: musta, luonnonvalkoinen"
click at [606, 12] on link "Tilaa ilmainen näytepussi" at bounding box center [649, 14] width 153 height 16
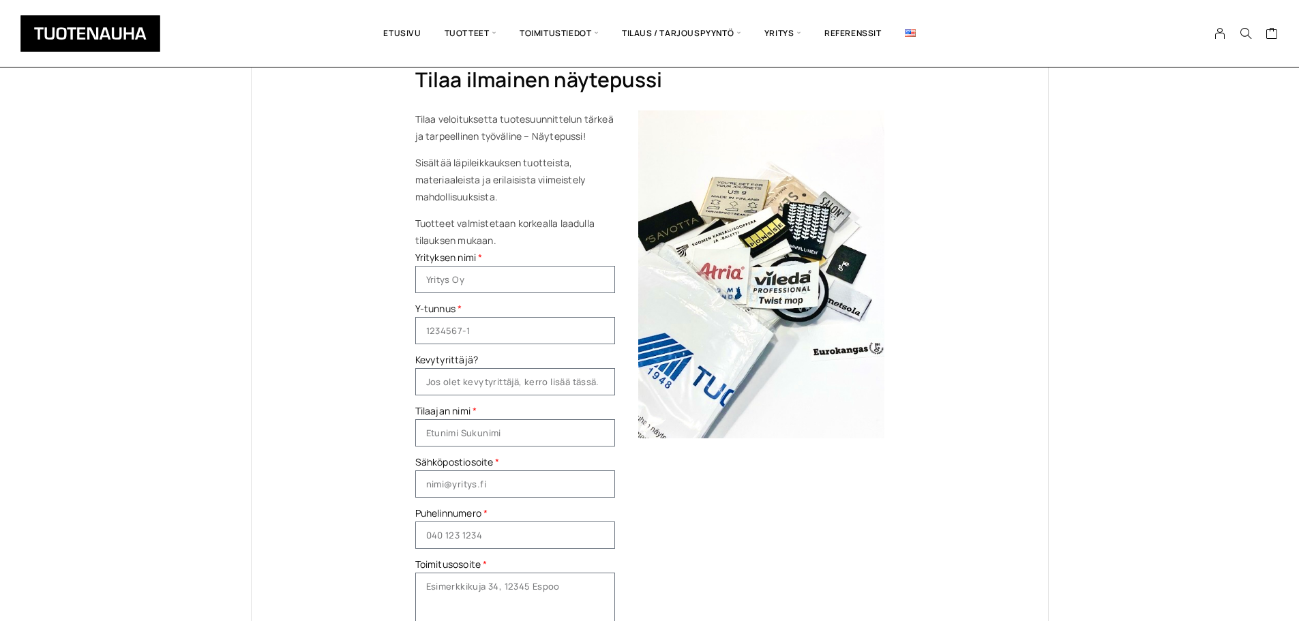
scroll to position [136, 0]
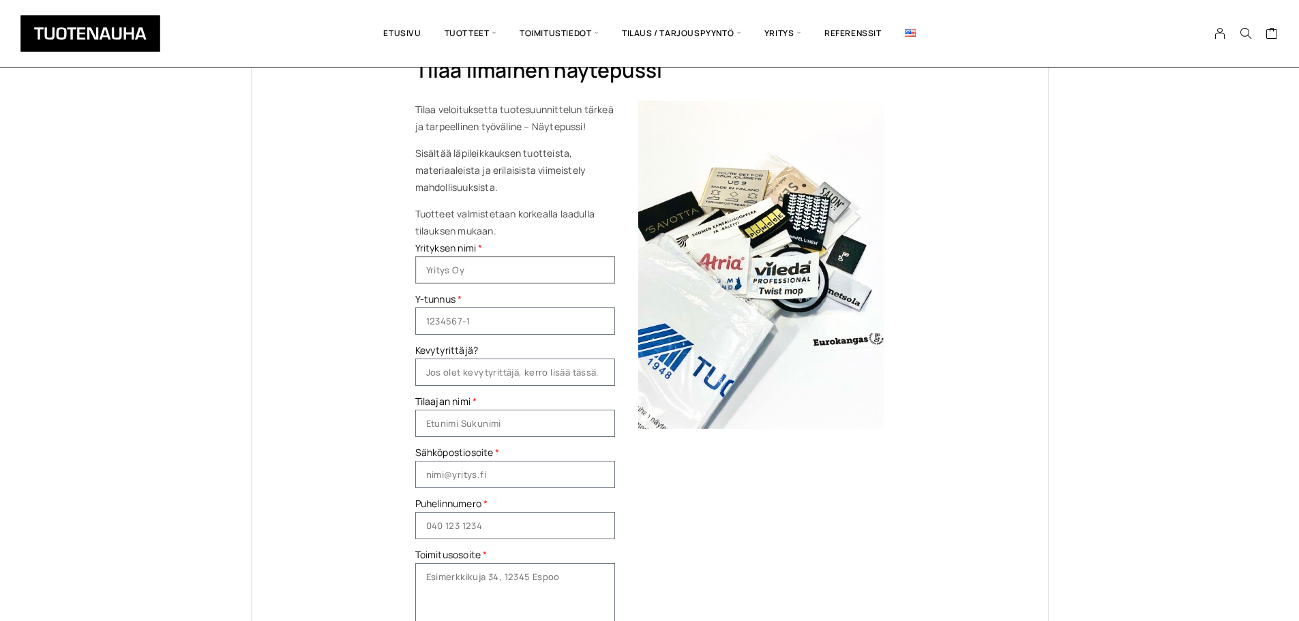
click at [432, 267] on input "Yrityksen nimi" at bounding box center [515, 269] width 200 height 27
type input "Mirjamindigo"
type input "2265477-7"
click at [445, 426] on input "Tilaajan nimi" at bounding box center [515, 423] width 200 height 27
type input "[PERSON_NAME]"
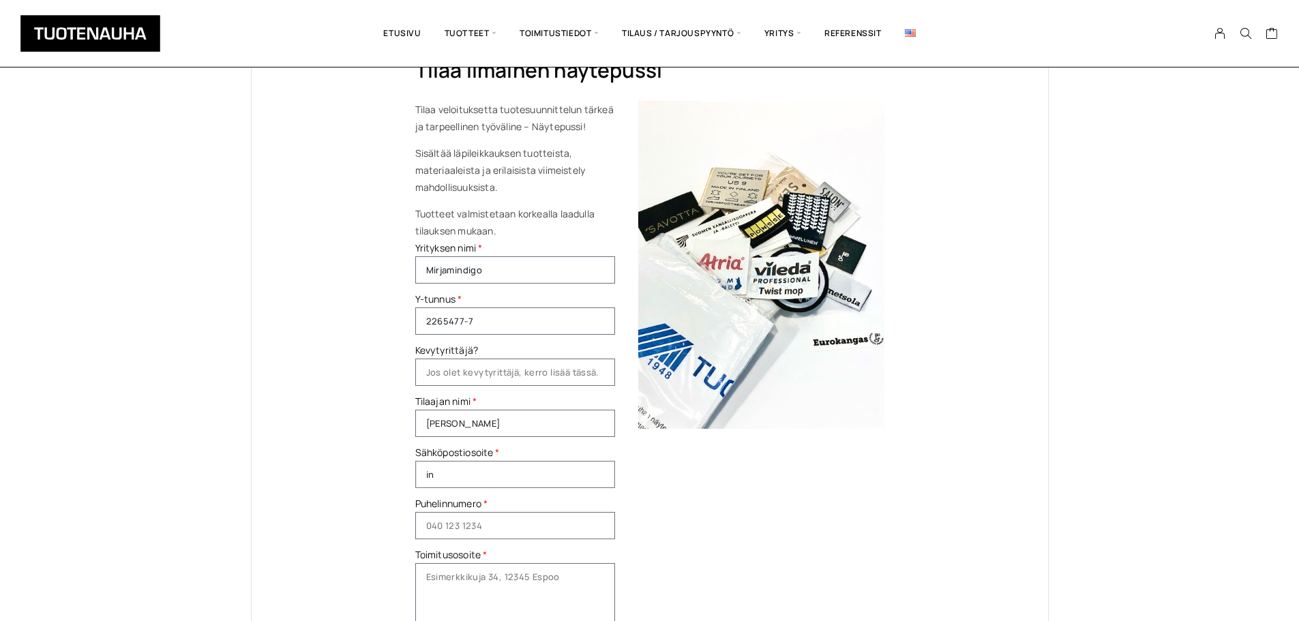
type input "[EMAIL_ADDRESS][DOMAIN_NAME]"
click at [458, 531] on input "Puhelinnumero" at bounding box center [515, 525] width 200 height 27
drag, startPoint x: 487, startPoint y: 523, endPoint x: 445, endPoint y: 524, distance: 42.3
click at [445, 524] on input "0400694734" at bounding box center [515, 525] width 200 height 27
click at [610, 522] on input "0405681655" at bounding box center [515, 525] width 200 height 27
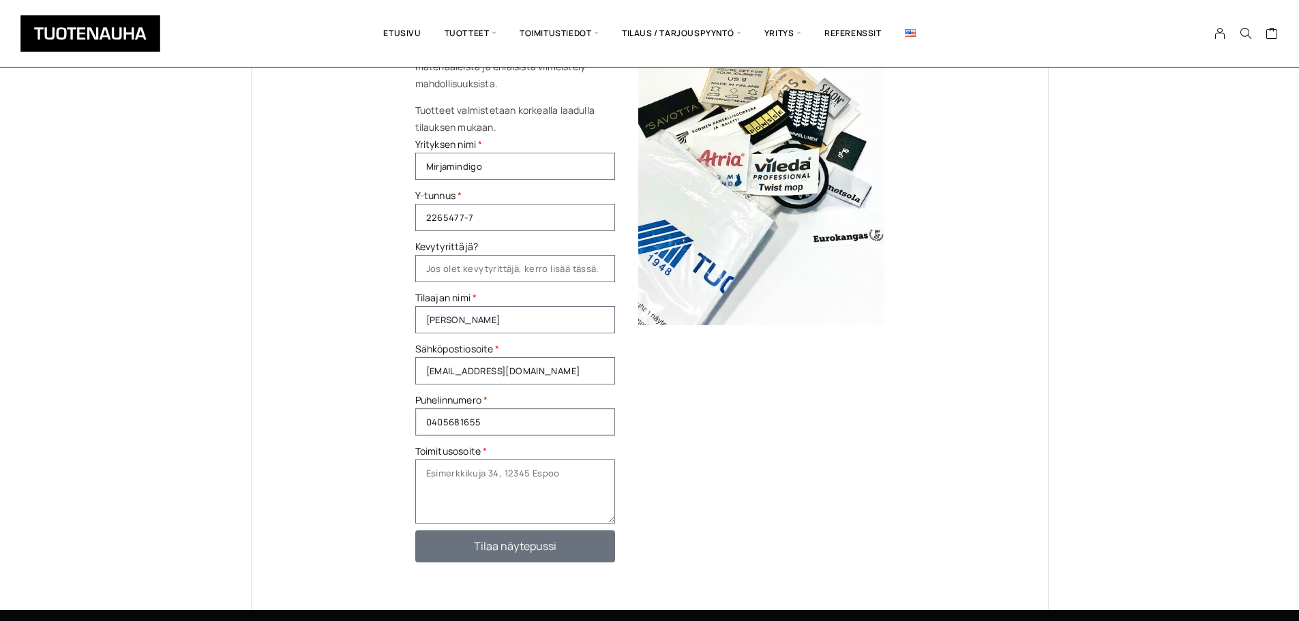
scroll to position [273, 0]
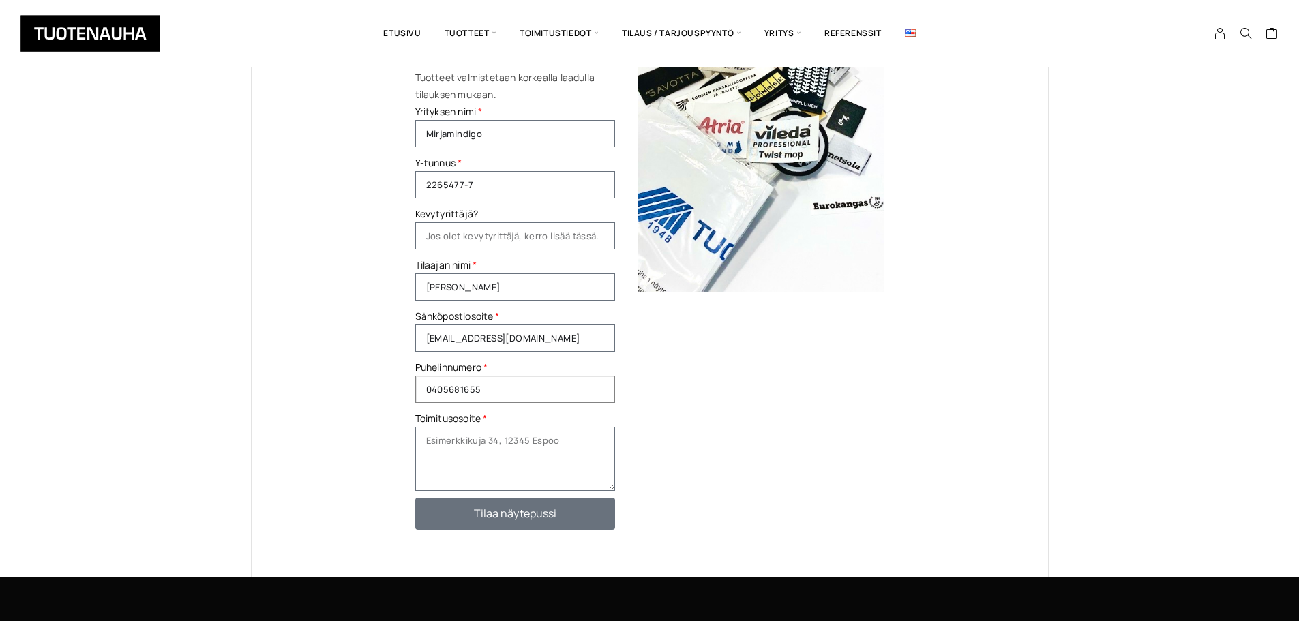
type input "0405681655"
click at [505, 458] on textarea "Toimitusosoite" at bounding box center [515, 459] width 200 height 64
type textarea "Nahkurinkatu 28 B 14 94100 Kemi"
click at [698, 486] on div at bounding box center [761, 247] width 246 height 565
click at [434, 262] on label "Tilaajan nimi" at bounding box center [445, 264] width 61 height 17
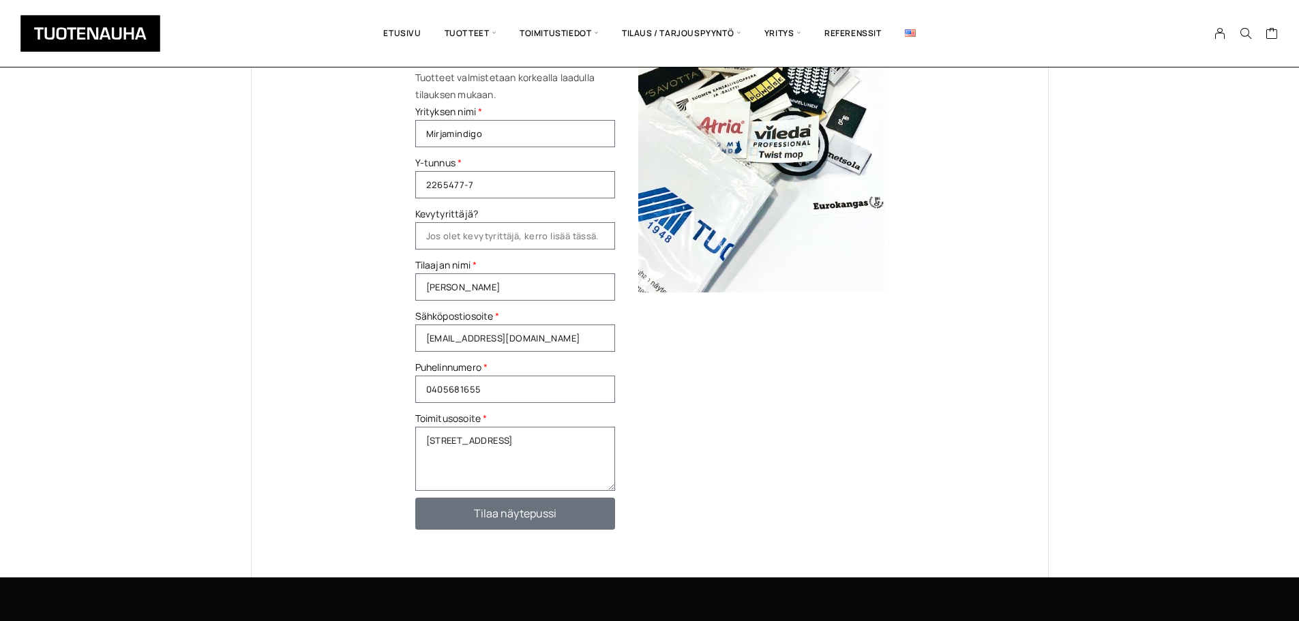
click at [434, 273] on input "Annika Kekäläinen" at bounding box center [515, 286] width 200 height 27
drag, startPoint x: 562, startPoint y: 340, endPoint x: 537, endPoint y: 339, distance: 25.2
click at [562, 339] on input "info@mirjamindigo.com" at bounding box center [515, 338] width 200 height 27
click at [371, 310] on div "Tilaa ilmainen näytepussi Tilaa veloituksetta tuotesuunnittelun tärkeä ja tarpe…" at bounding box center [650, 227] width 797 height 702
click at [456, 507] on button "Tilaa näytepussi" at bounding box center [515, 514] width 200 height 32
